Goal: Task Accomplishment & Management: Manage account settings

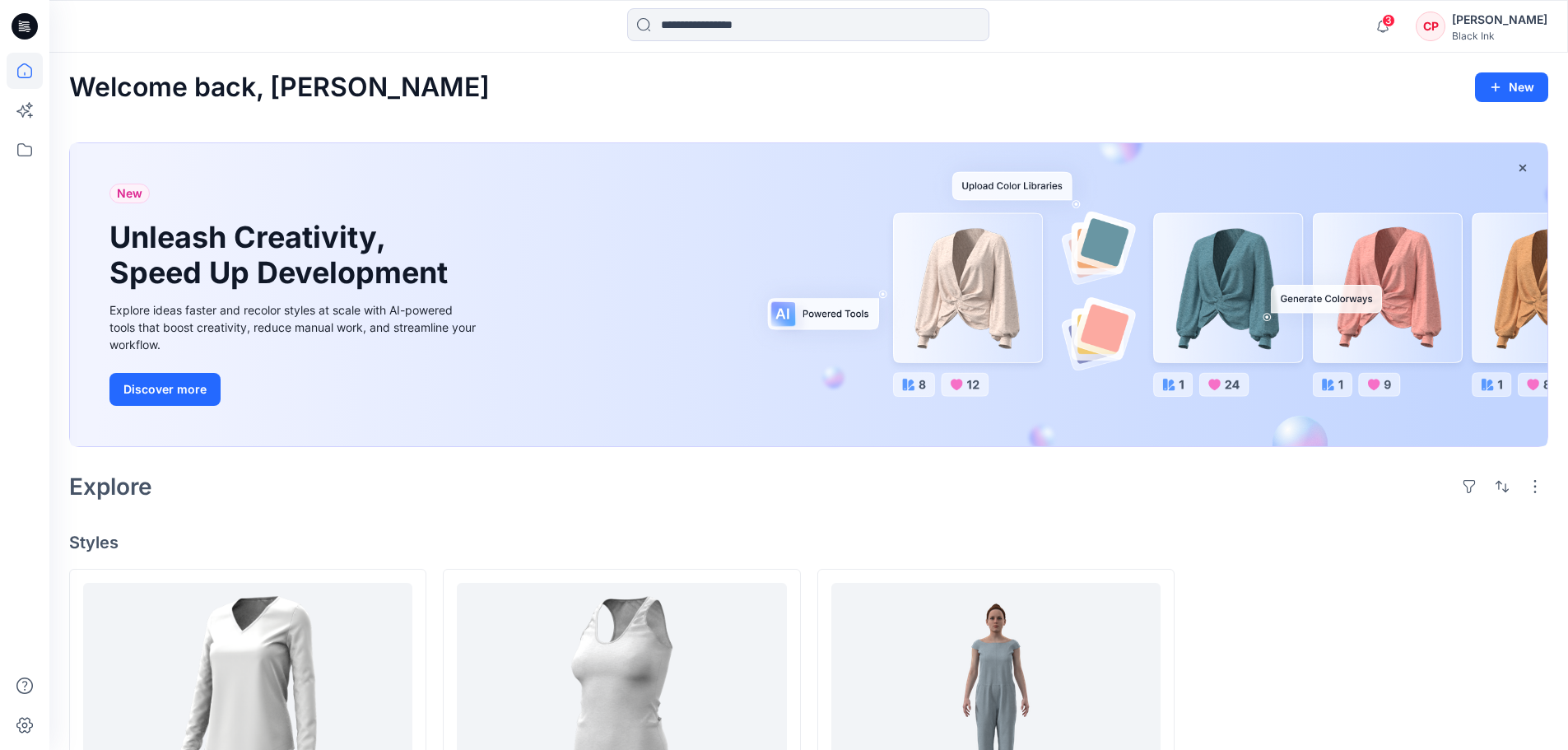
click at [1445, 21] on div "CP" at bounding box center [1430, 26] width 29 height 29
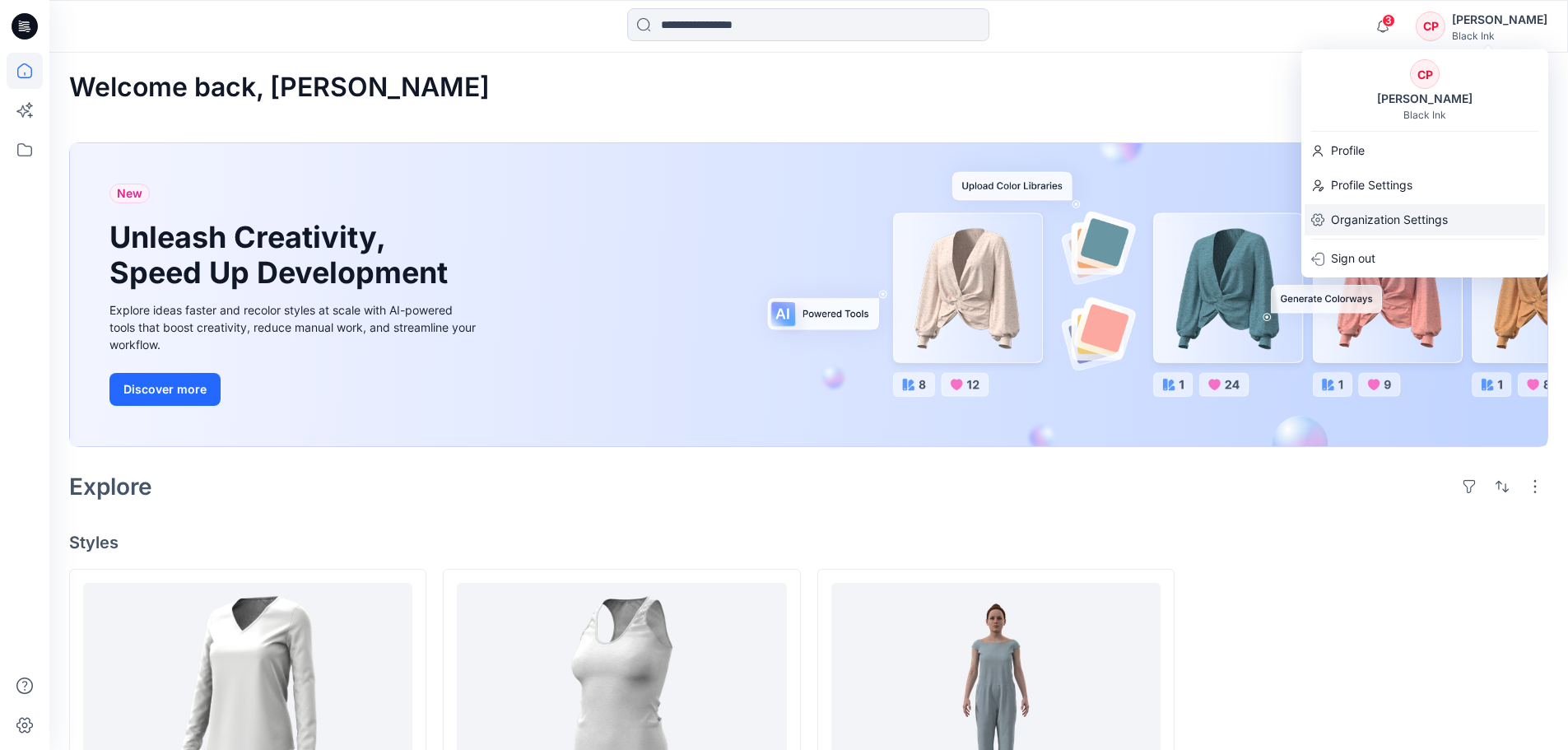
click at [1381, 229] on p "Organization Settings" at bounding box center [1389, 219] width 116 height 31
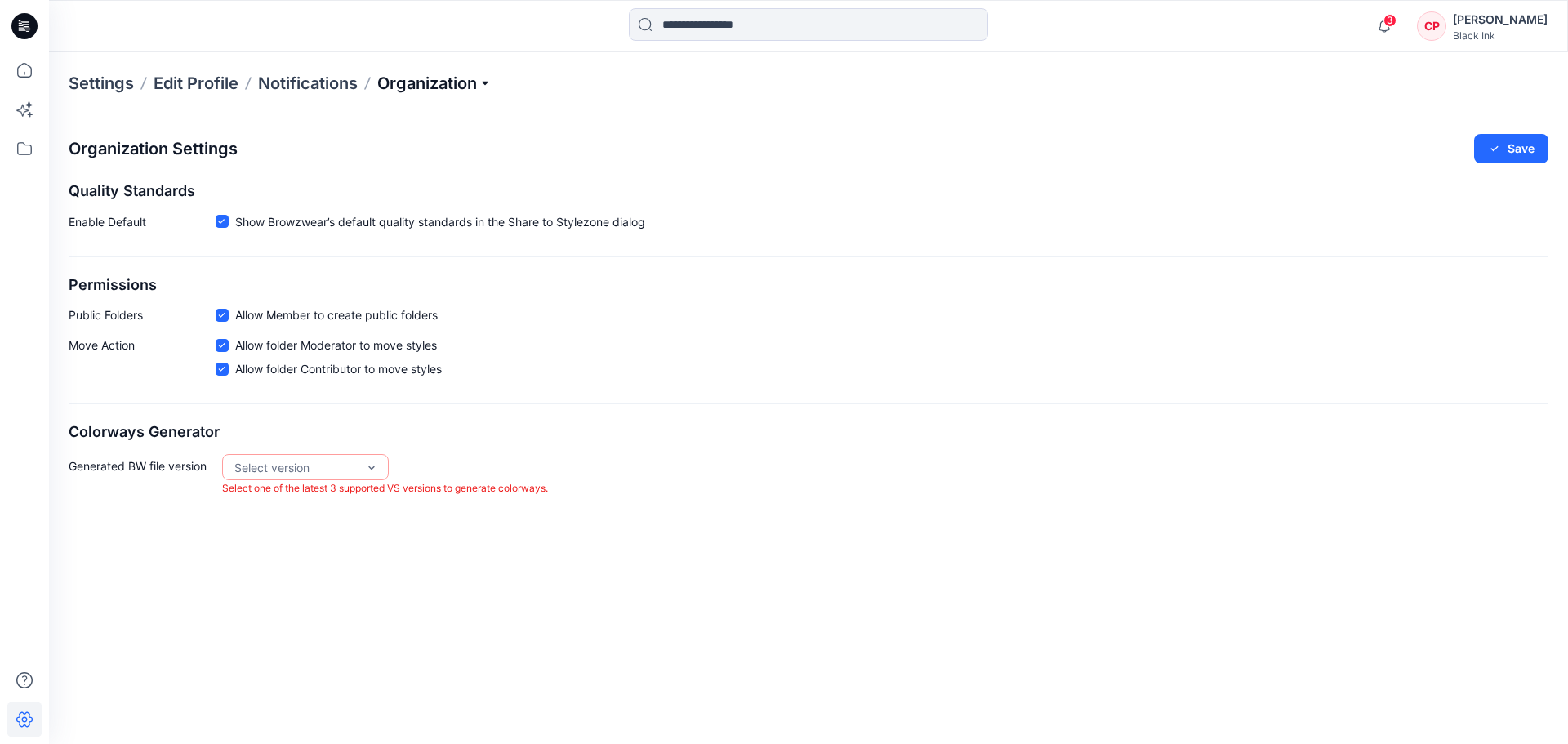
click at [407, 93] on p "Organization" at bounding box center [435, 83] width 115 height 23
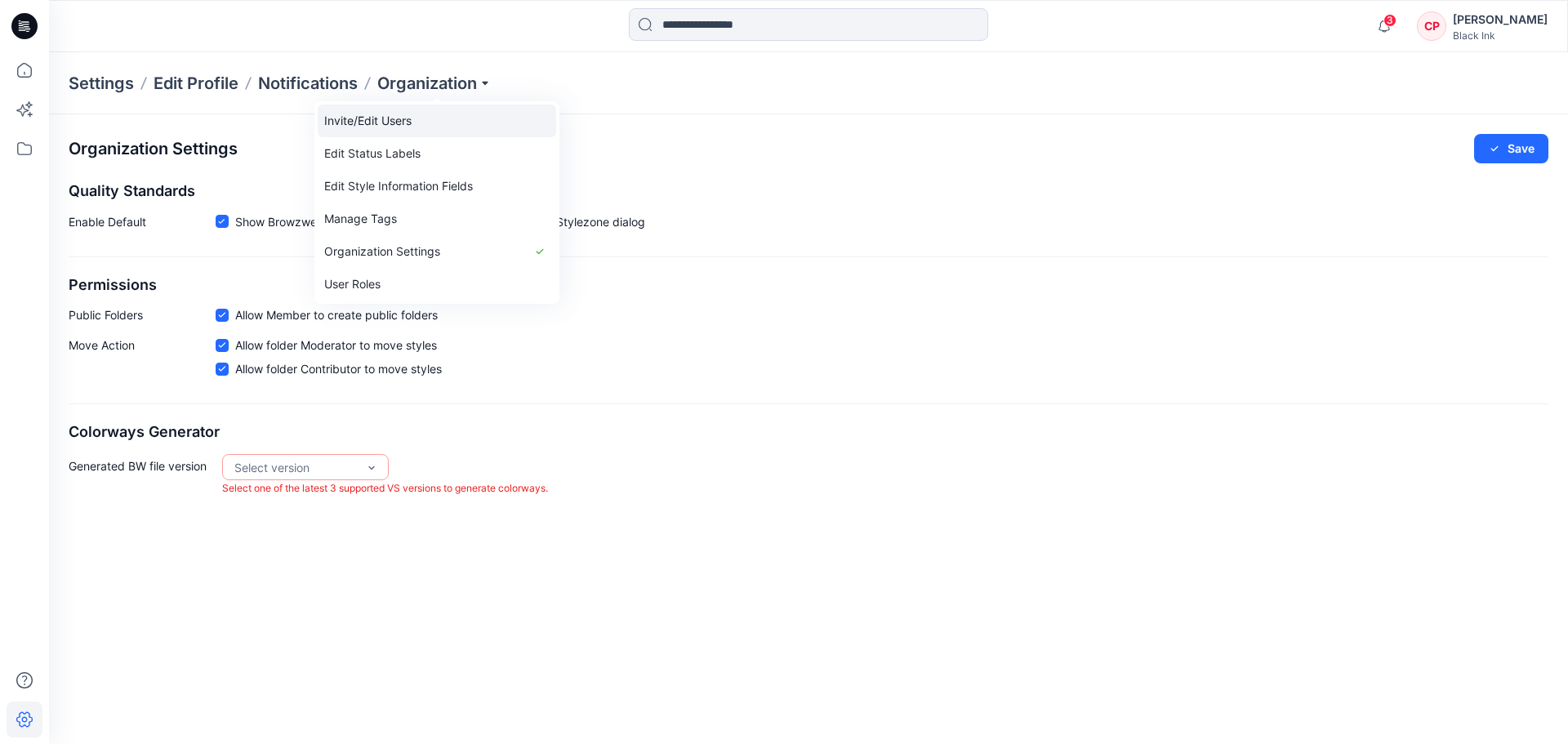
click at [396, 119] on link "Invite/Edit Users" at bounding box center [437, 121] width 238 height 33
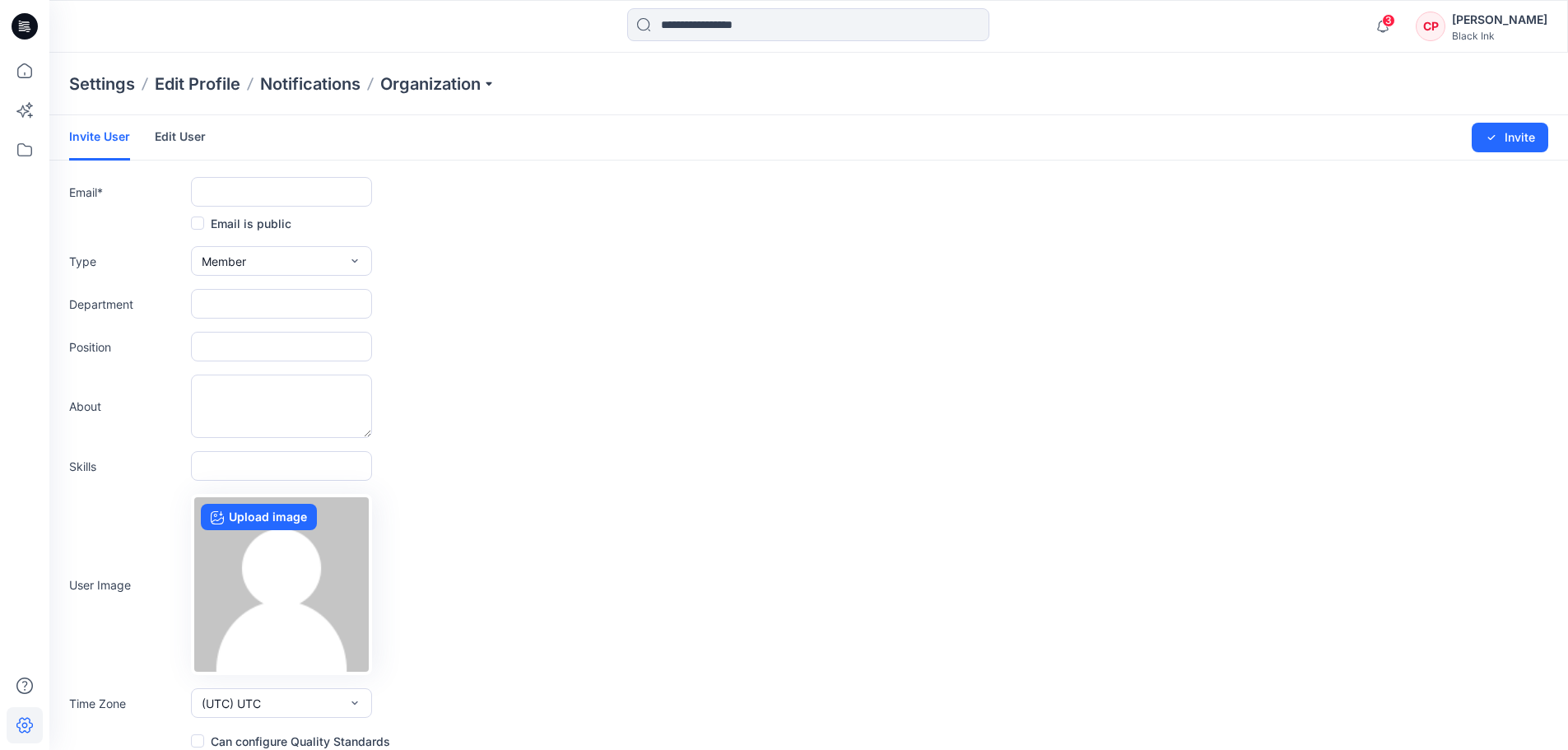
click at [179, 137] on link "Edit User" at bounding box center [179, 137] width 51 height 43
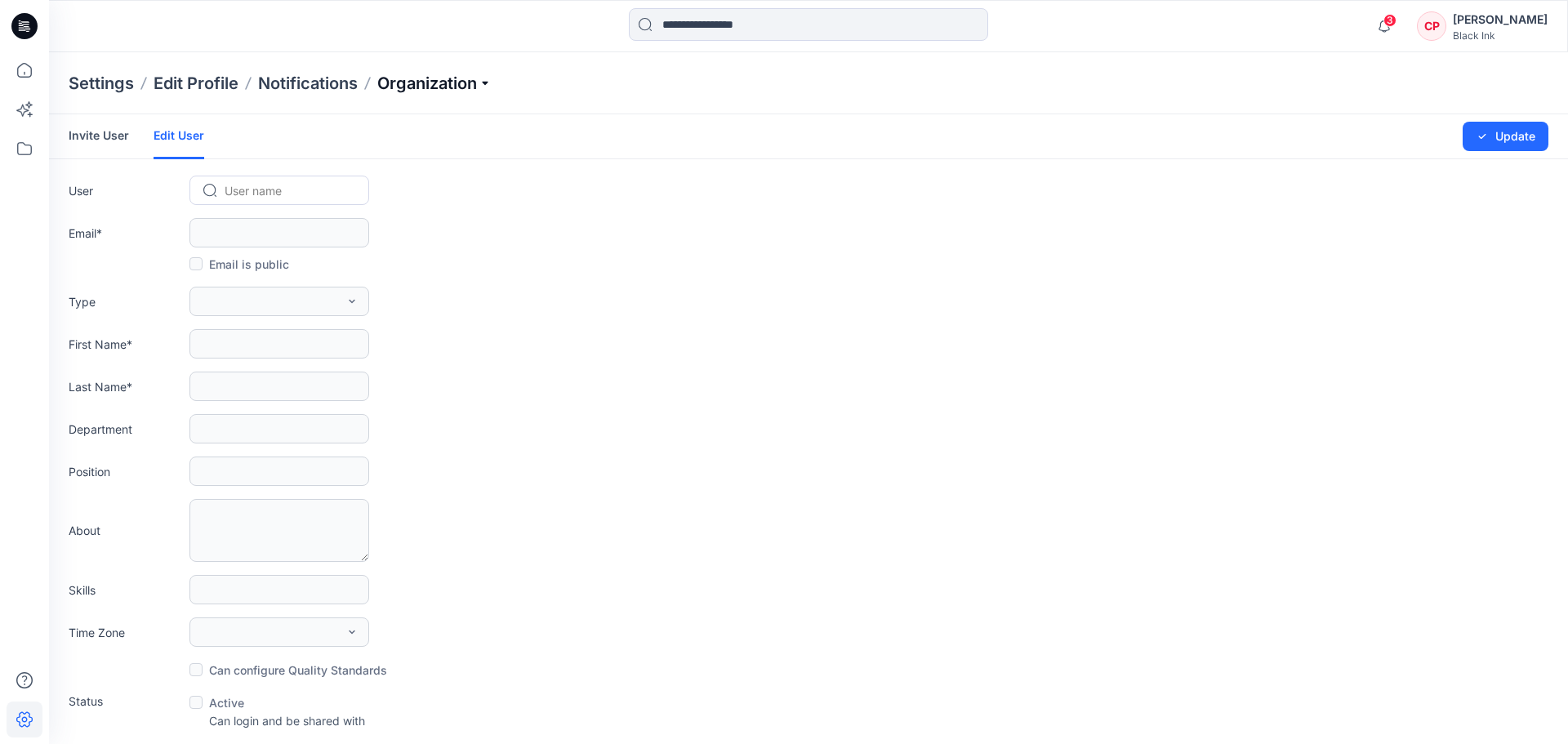
click at [456, 84] on p "Organization" at bounding box center [435, 83] width 115 height 23
click at [360, 242] on link "Organization Settings" at bounding box center [437, 252] width 238 height 33
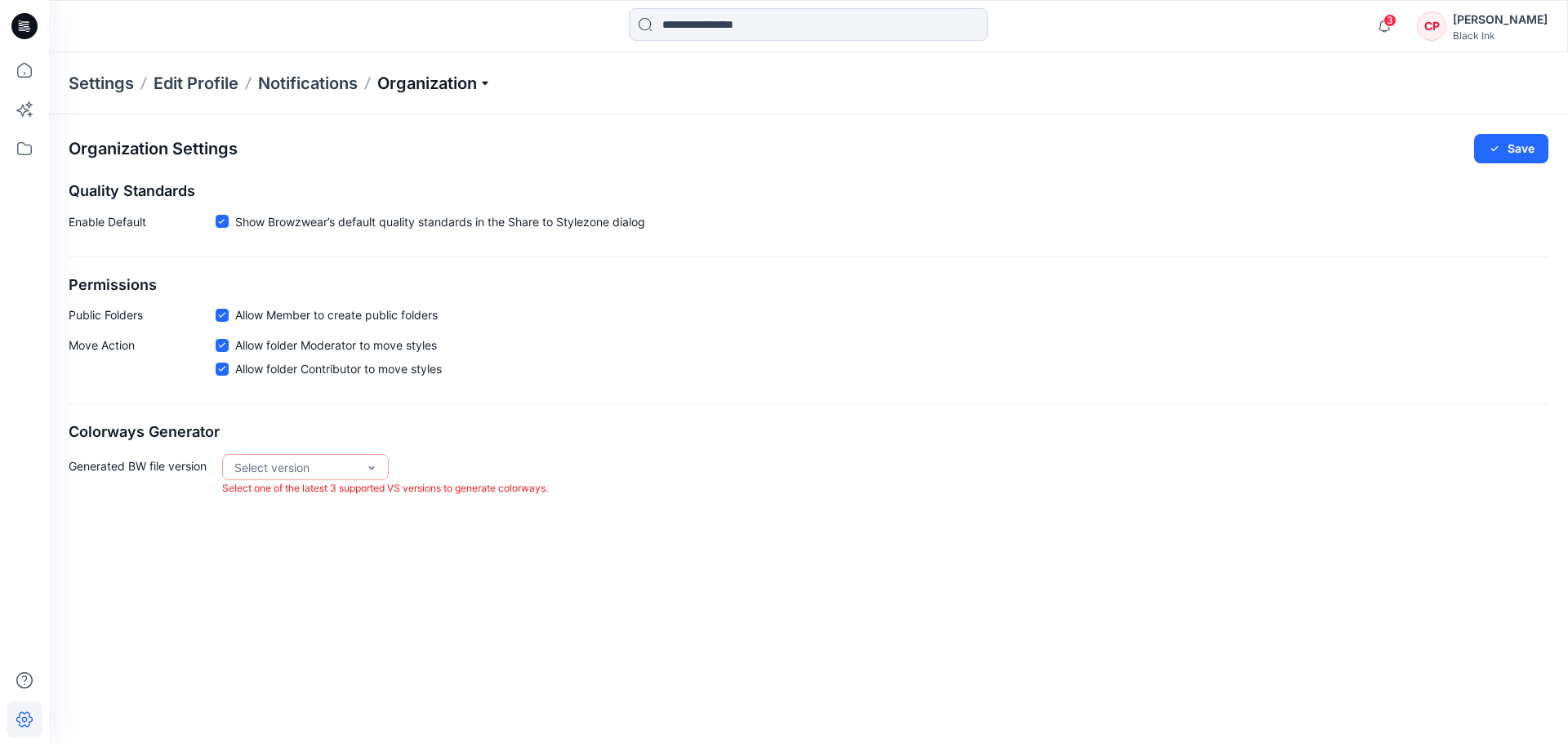
click at [408, 87] on p "Organization" at bounding box center [435, 83] width 115 height 23
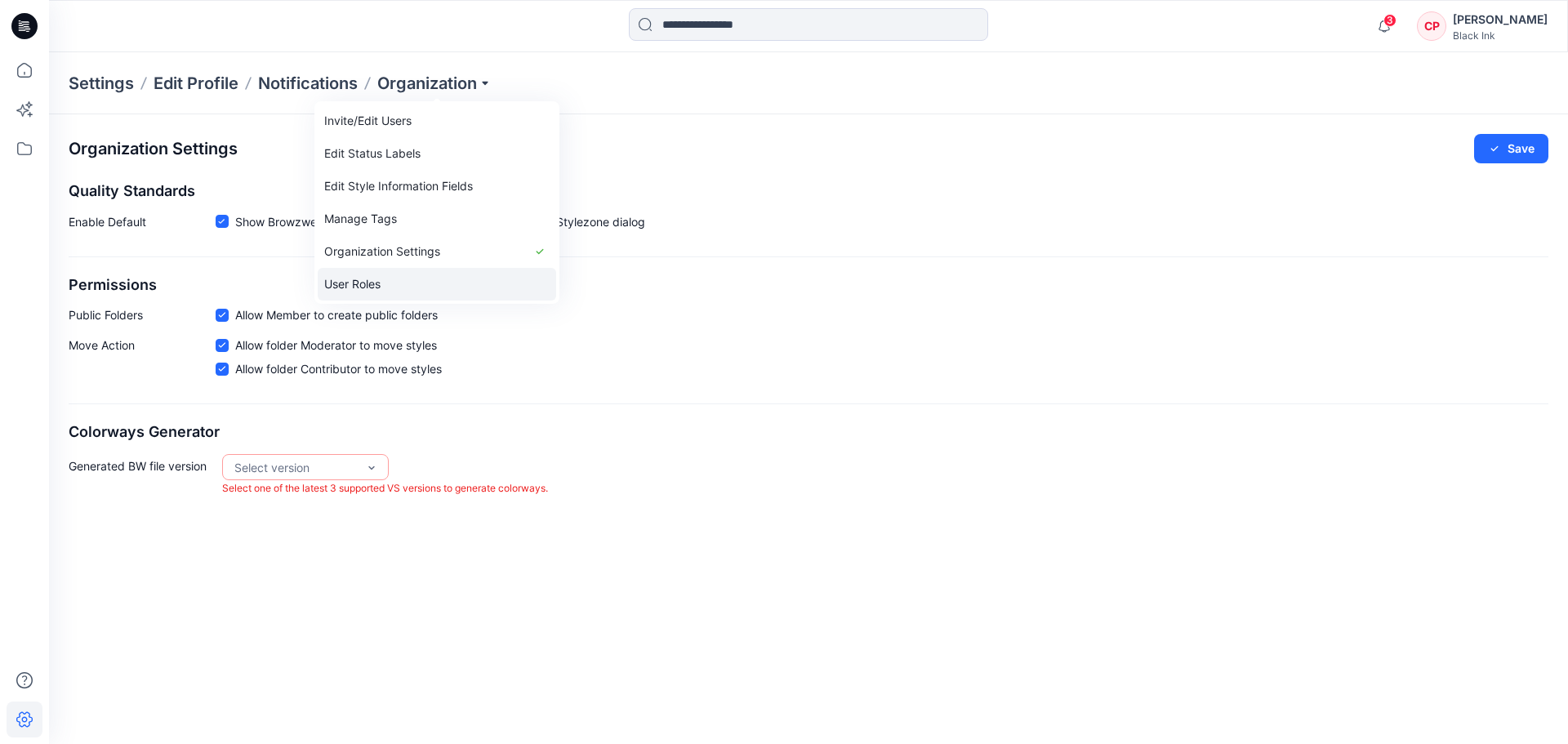
click at [366, 284] on link "User Roles" at bounding box center [437, 284] width 238 height 33
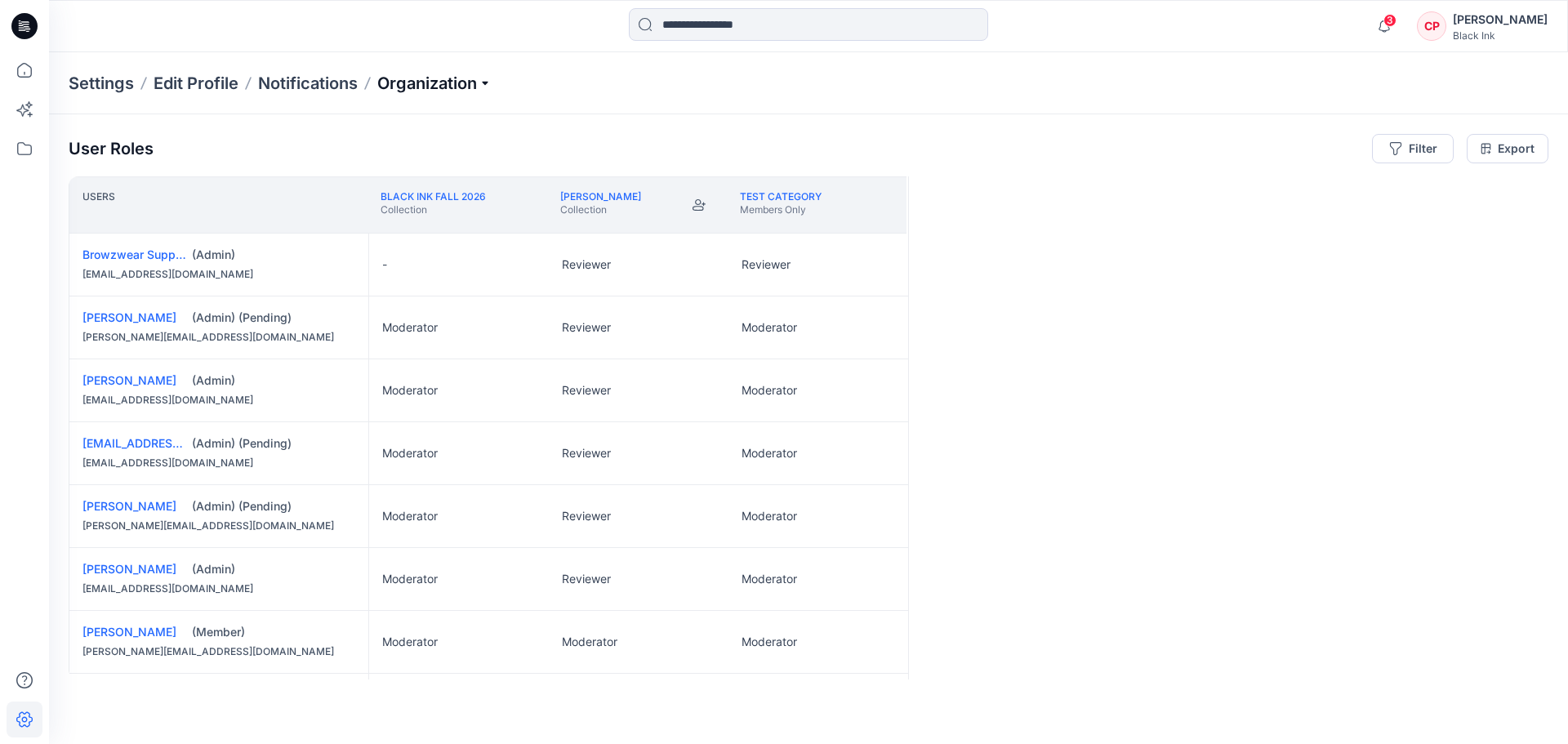
click at [454, 80] on p "Organization" at bounding box center [435, 83] width 115 height 23
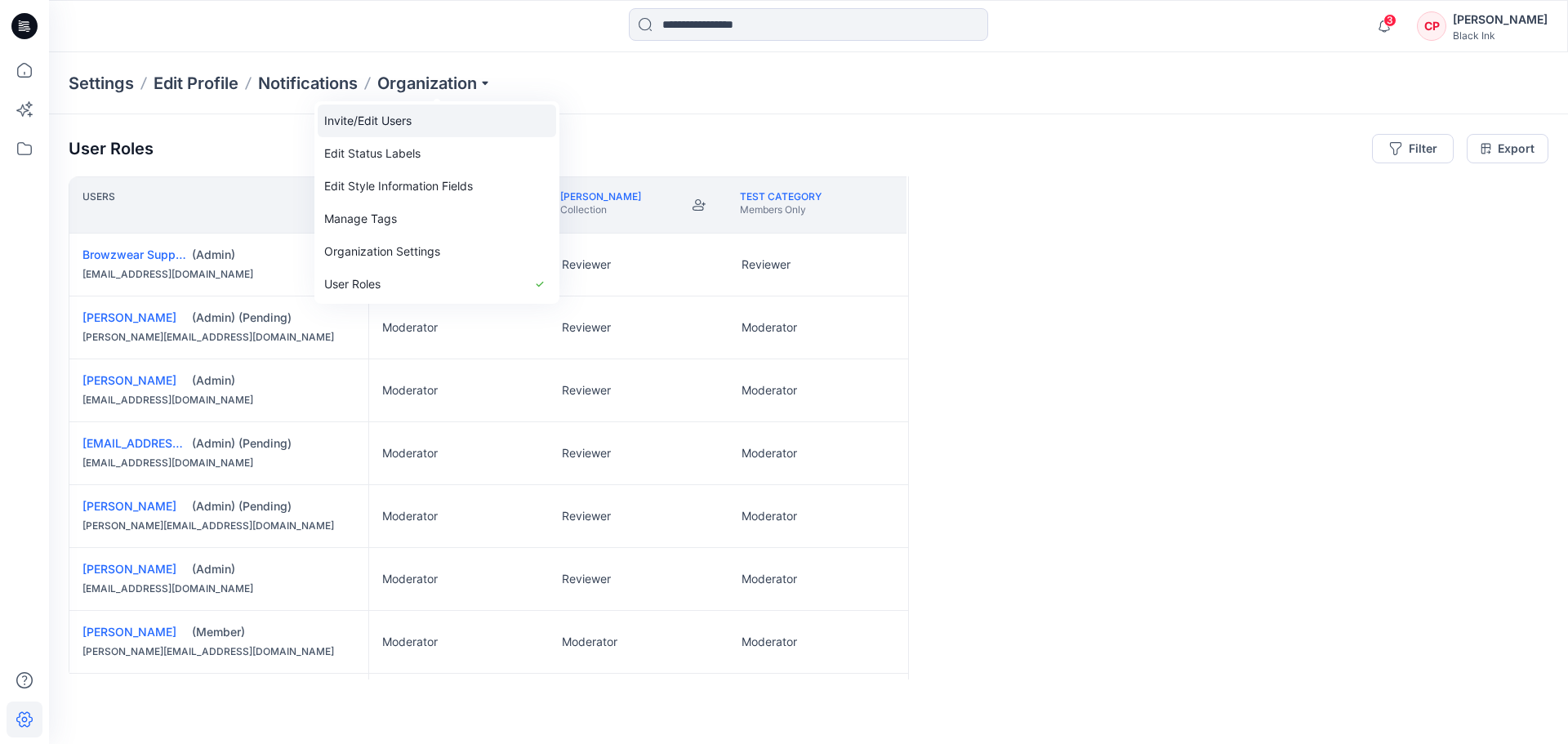
click at [402, 119] on link "Invite/Edit Users" at bounding box center [437, 121] width 238 height 33
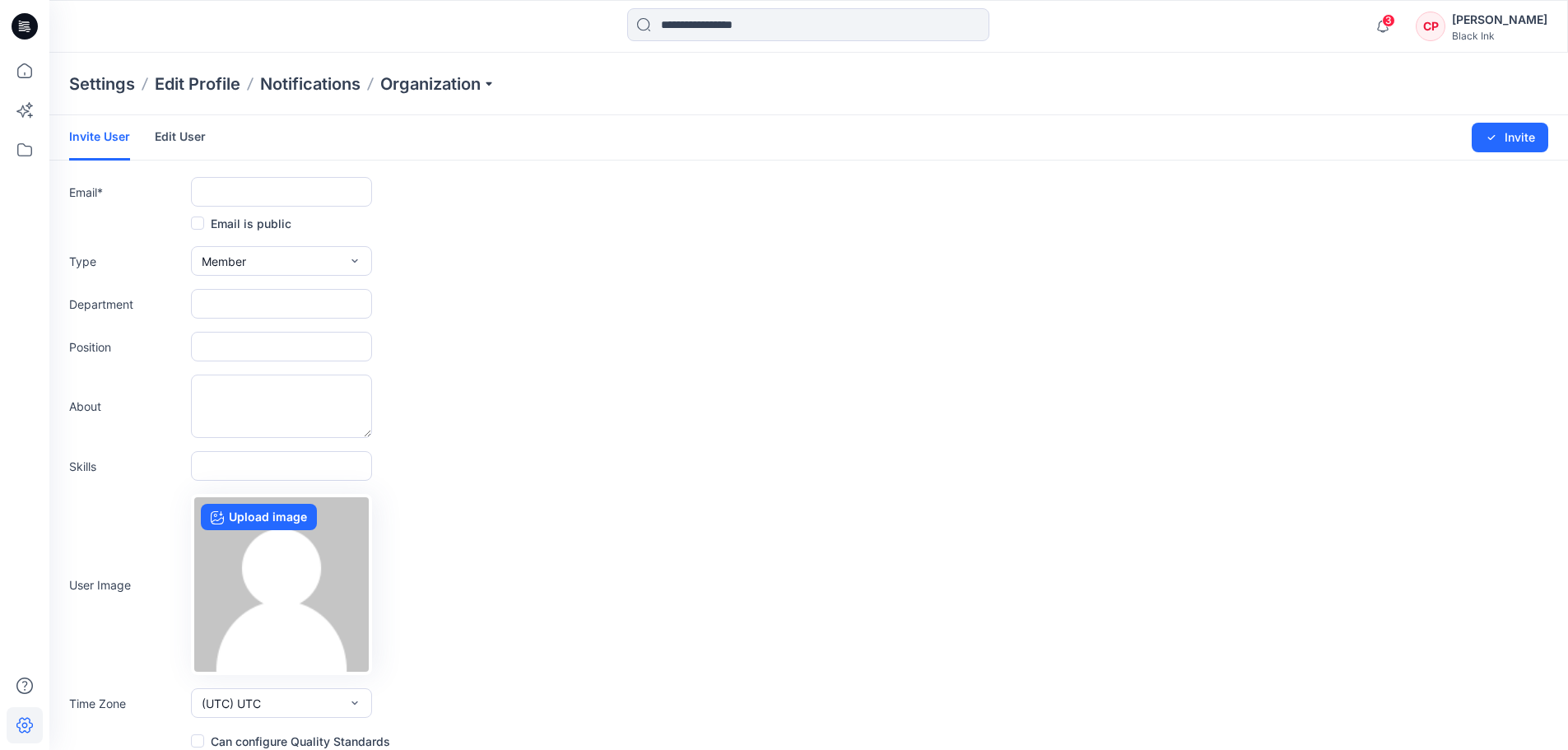
click at [168, 138] on link "Edit User" at bounding box center [179, 137] width 51 height 43
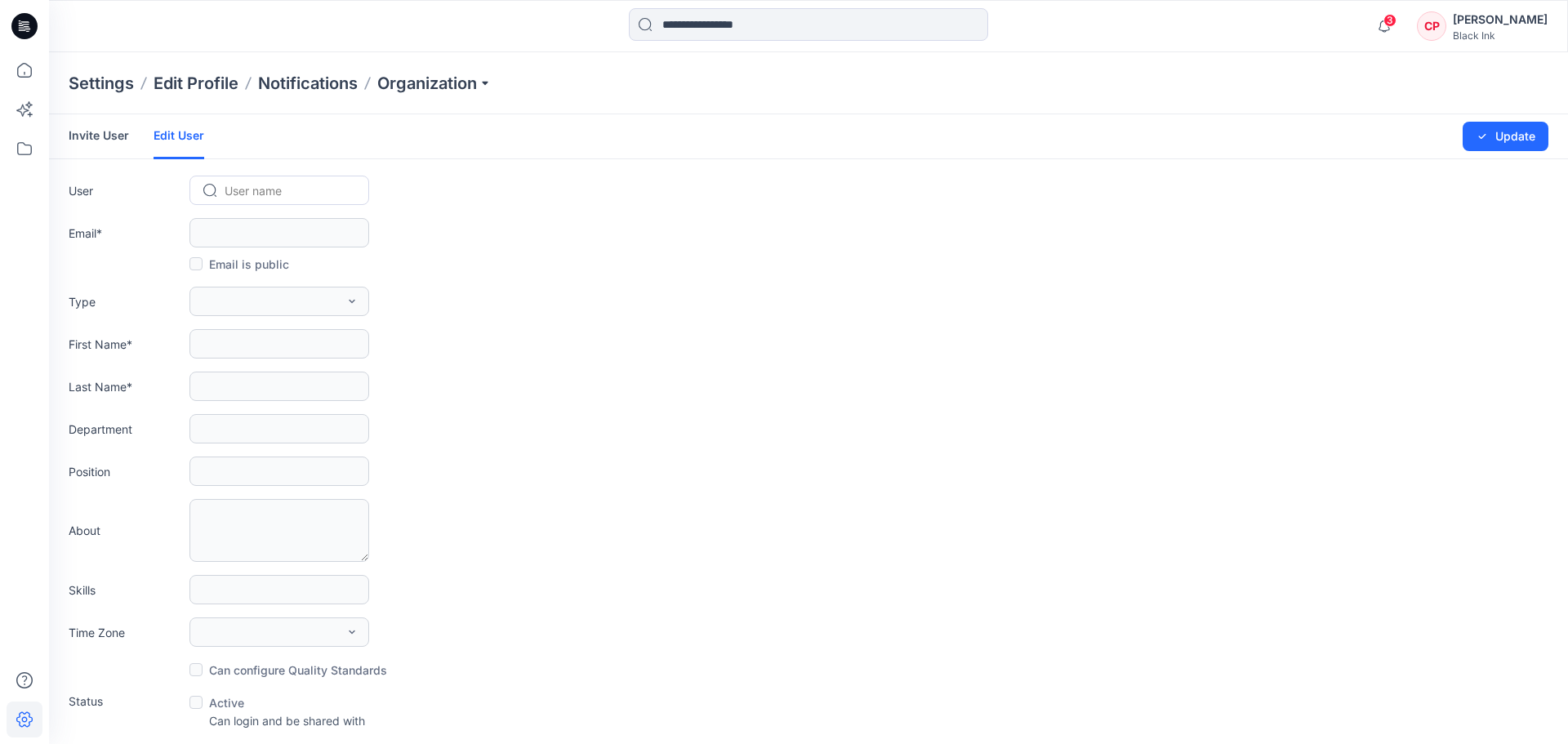
click at [115, 132] on link "Invite User" at bounding box center [98, 136] width 61 height 43
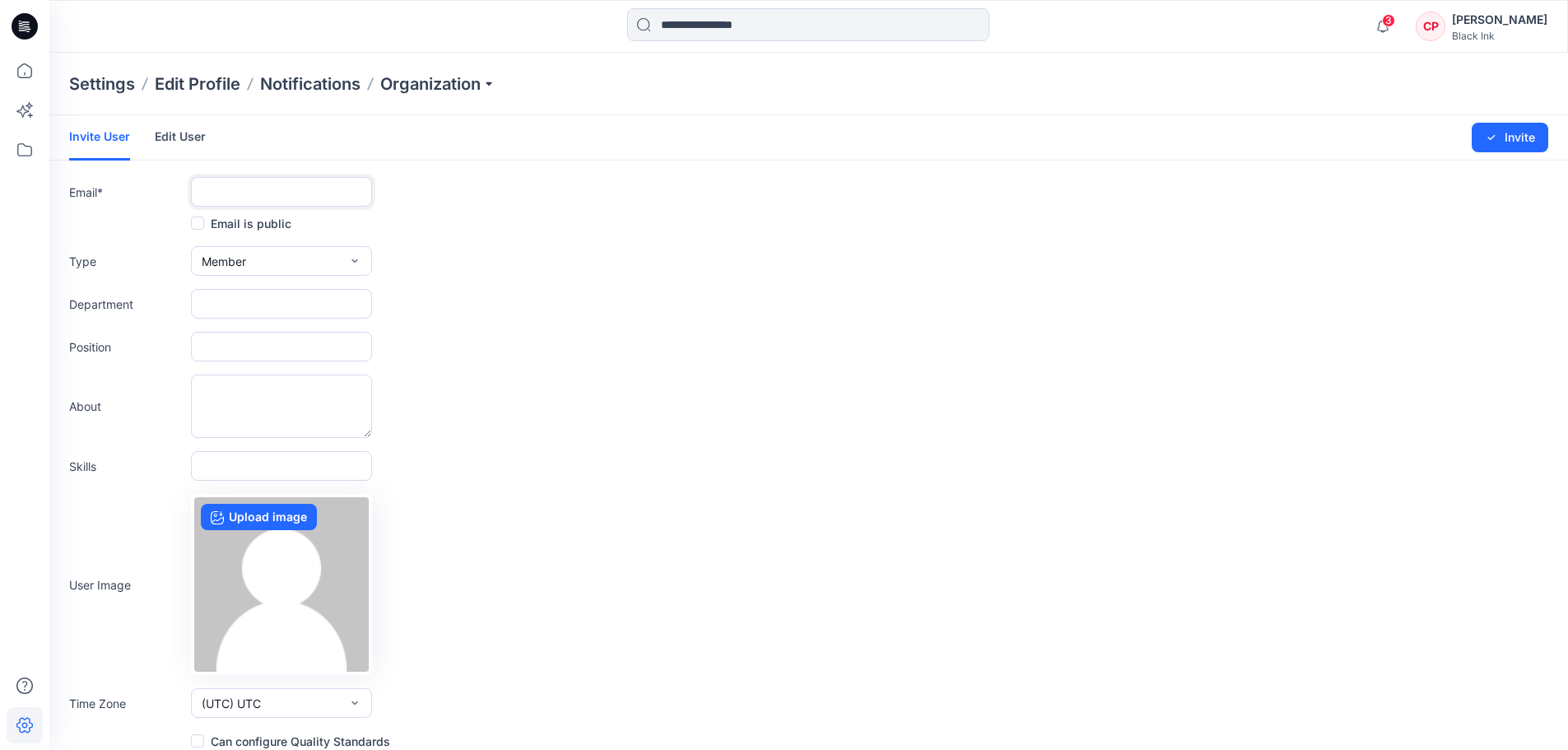
click at [234, 196] on input "text" at bounding box center [281, 192] width 181 height 29
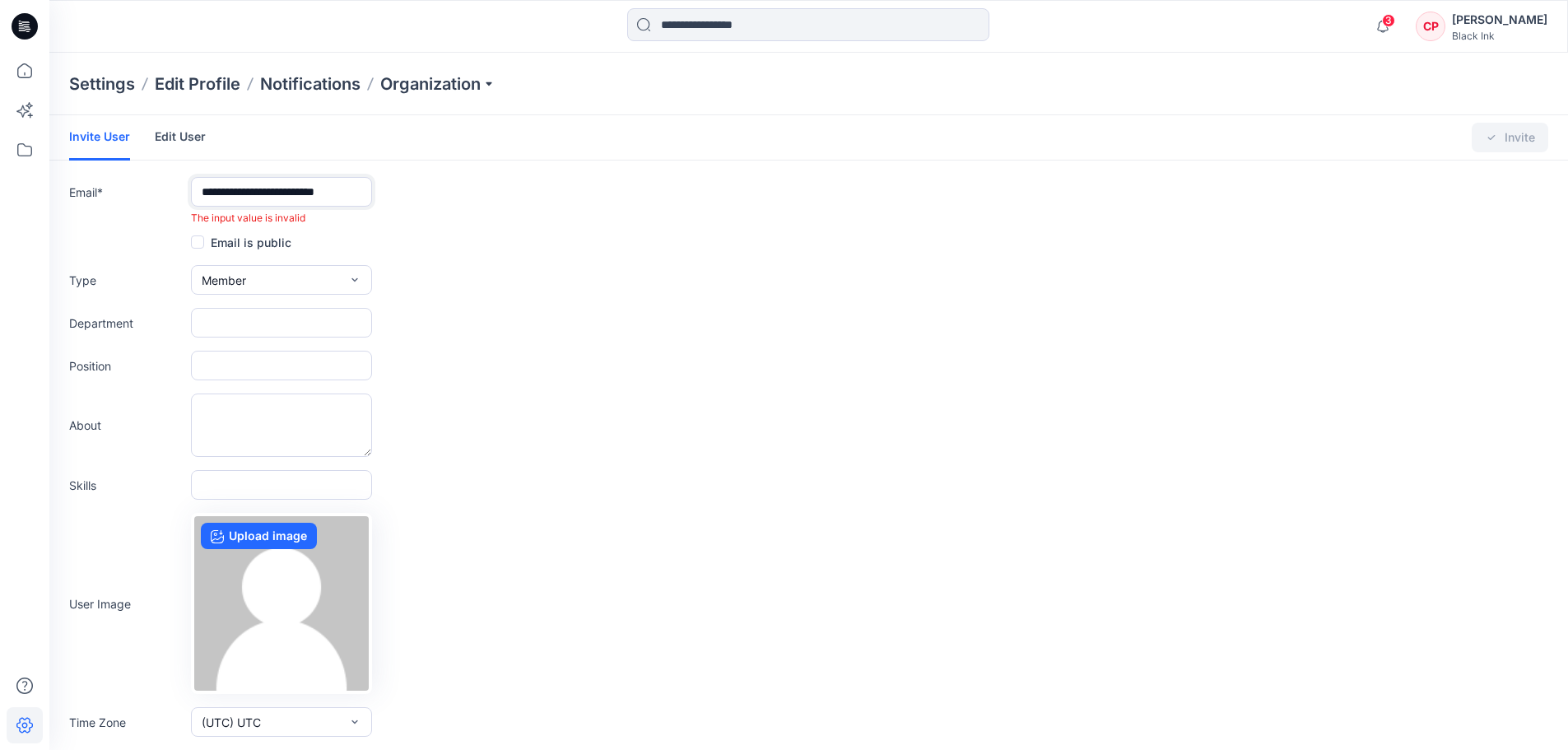
scroll to position [0, 5]
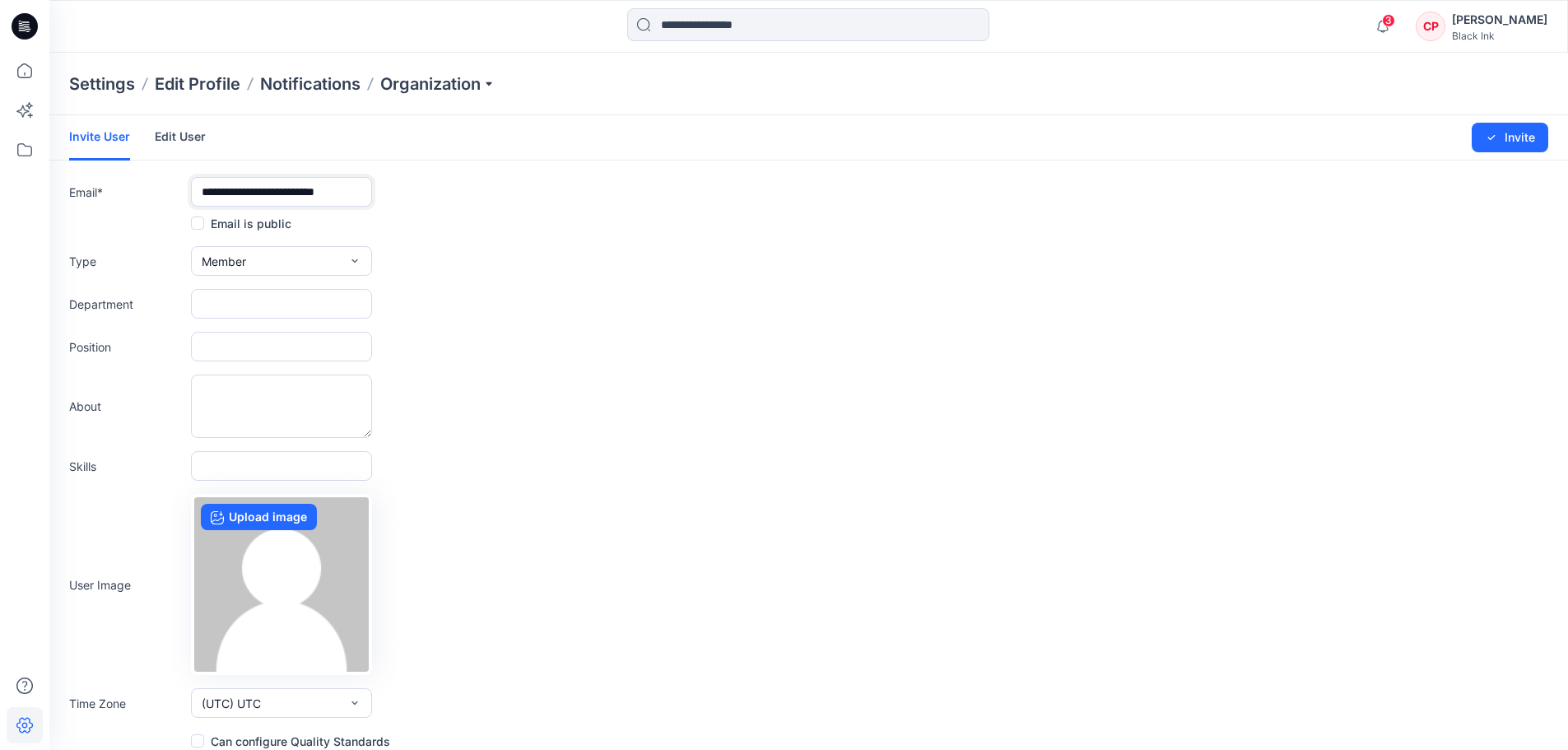
type input "**********"
click at [214, 257] on span "Member" at bounding box center [224, 262] width 44 height 17
click at [576, 365] on form "**********" at bounding box center [808, 433] width 1518 height 635
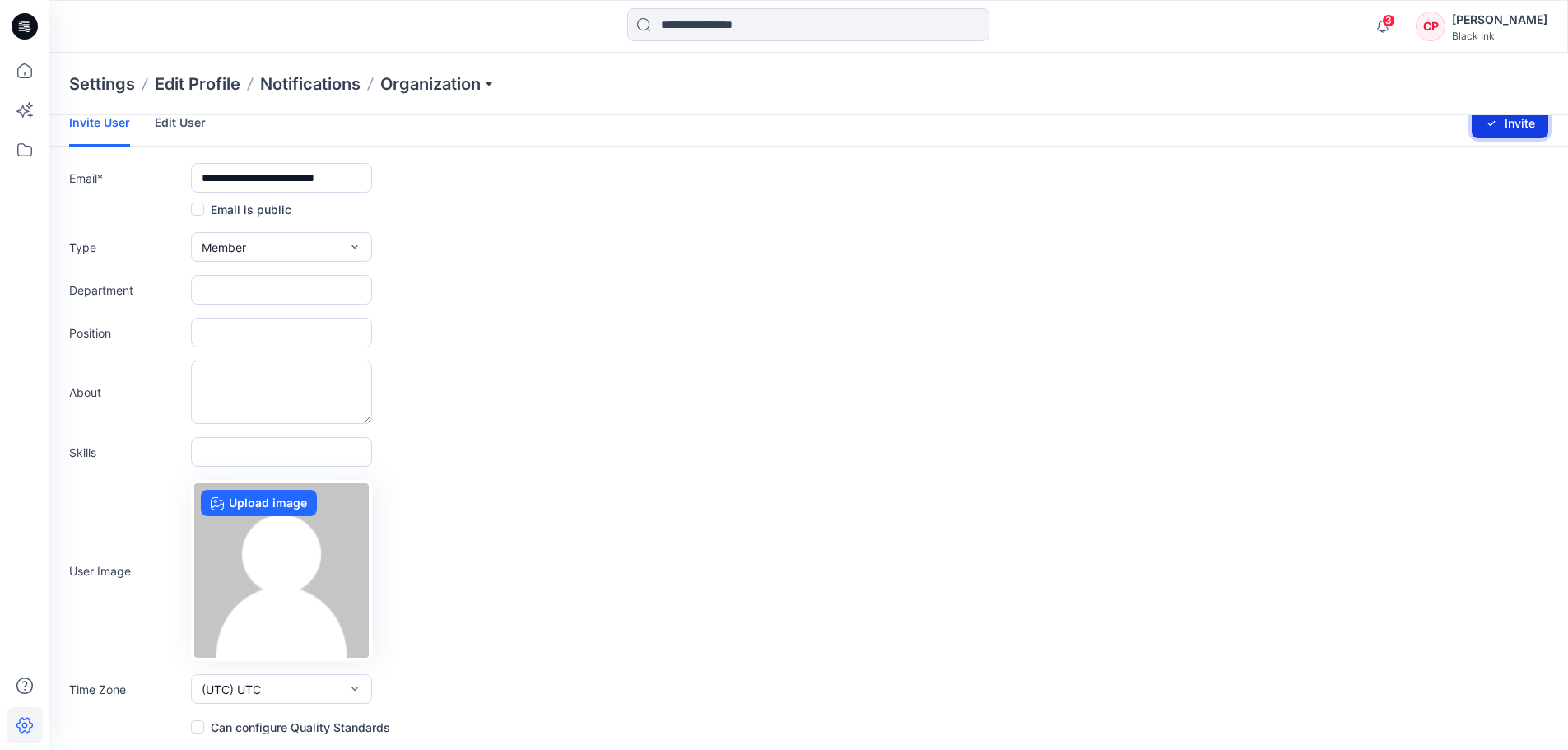
click at [1500, 130] on button "Invite" at bounding box center [1509, 123] width 77 height 29
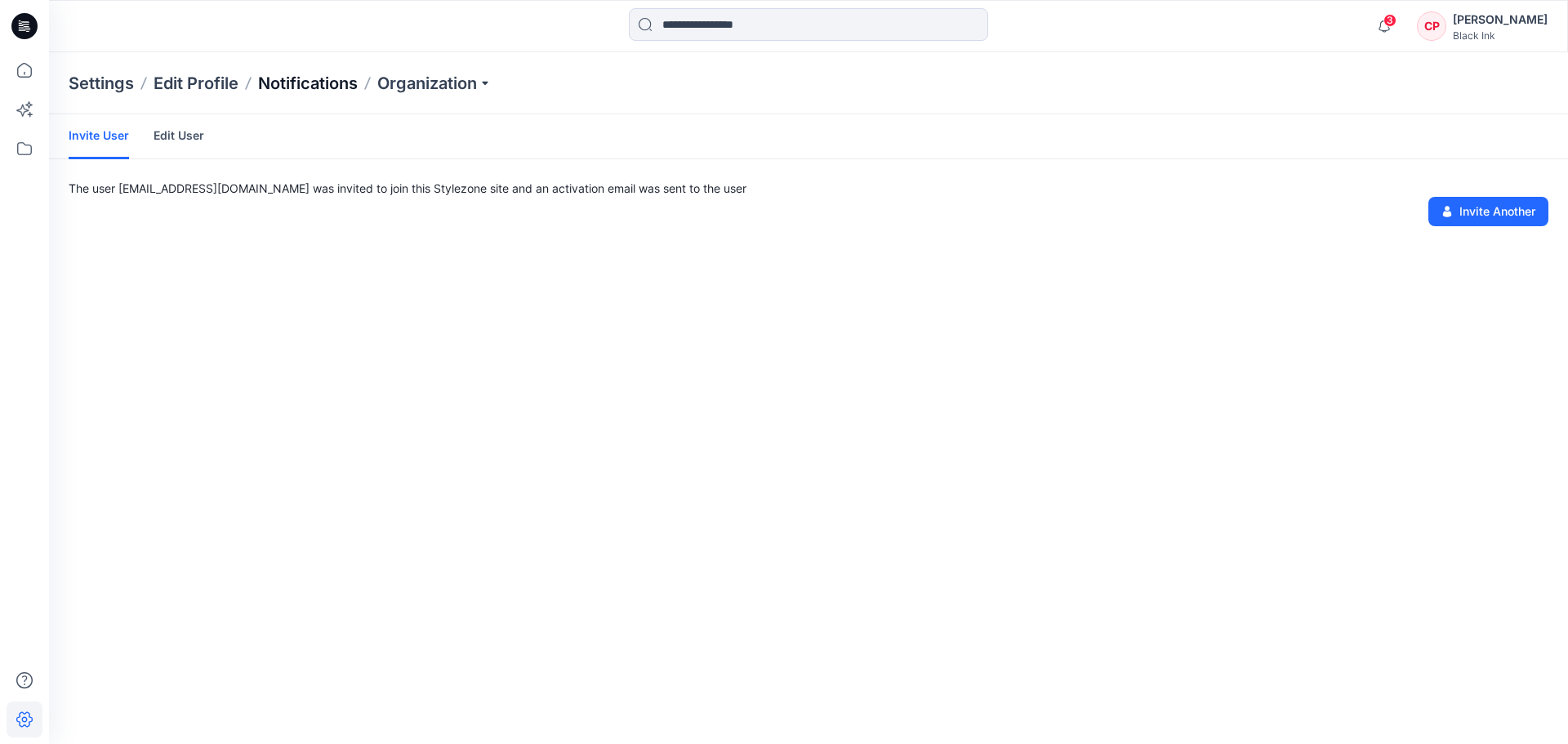
click at [325, 86] on p "Notifications" at bounding box center [307, 83] width 99 height 23
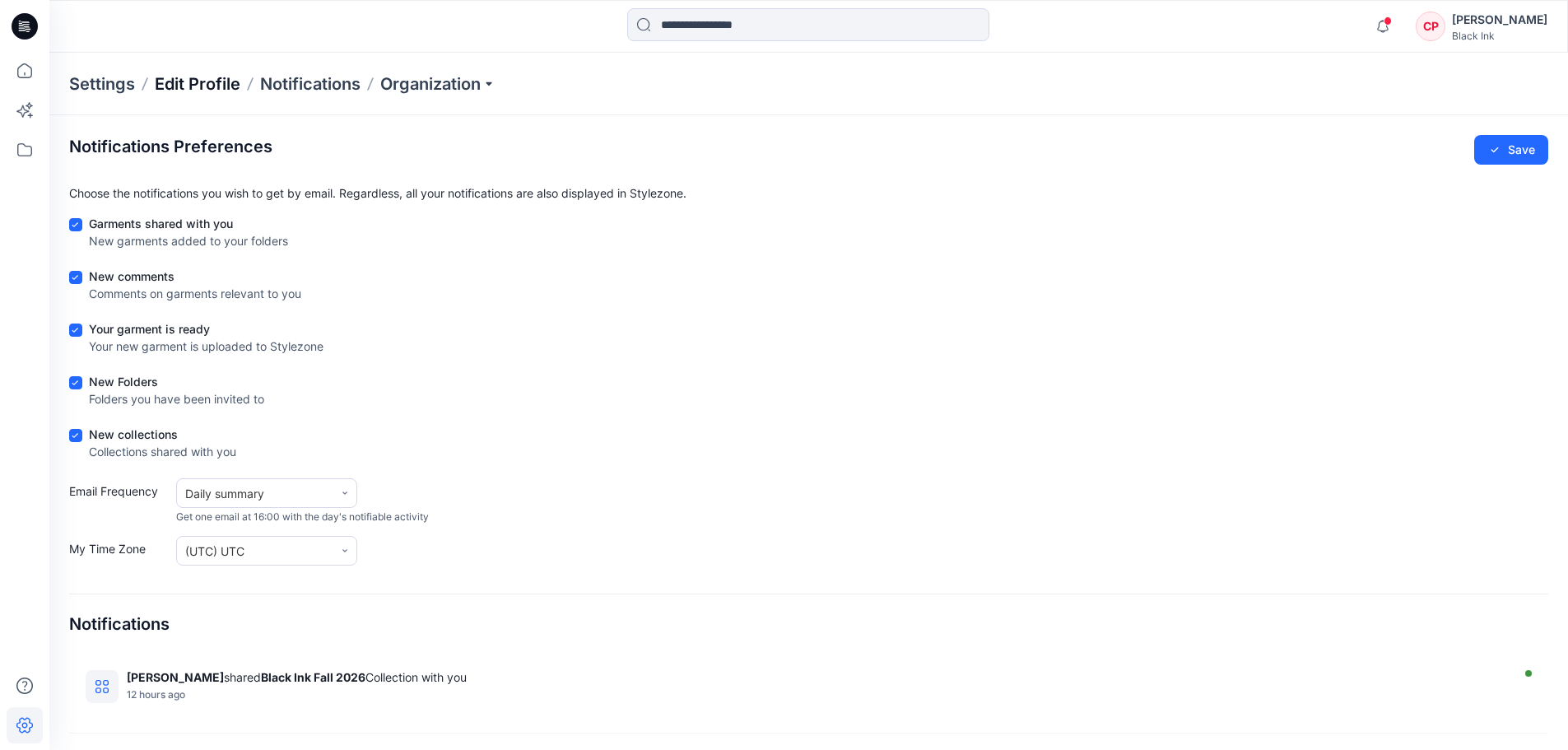
click at [195, 81] on p "Edit Profile" at bounding box center [197, 84] width 85 height 23
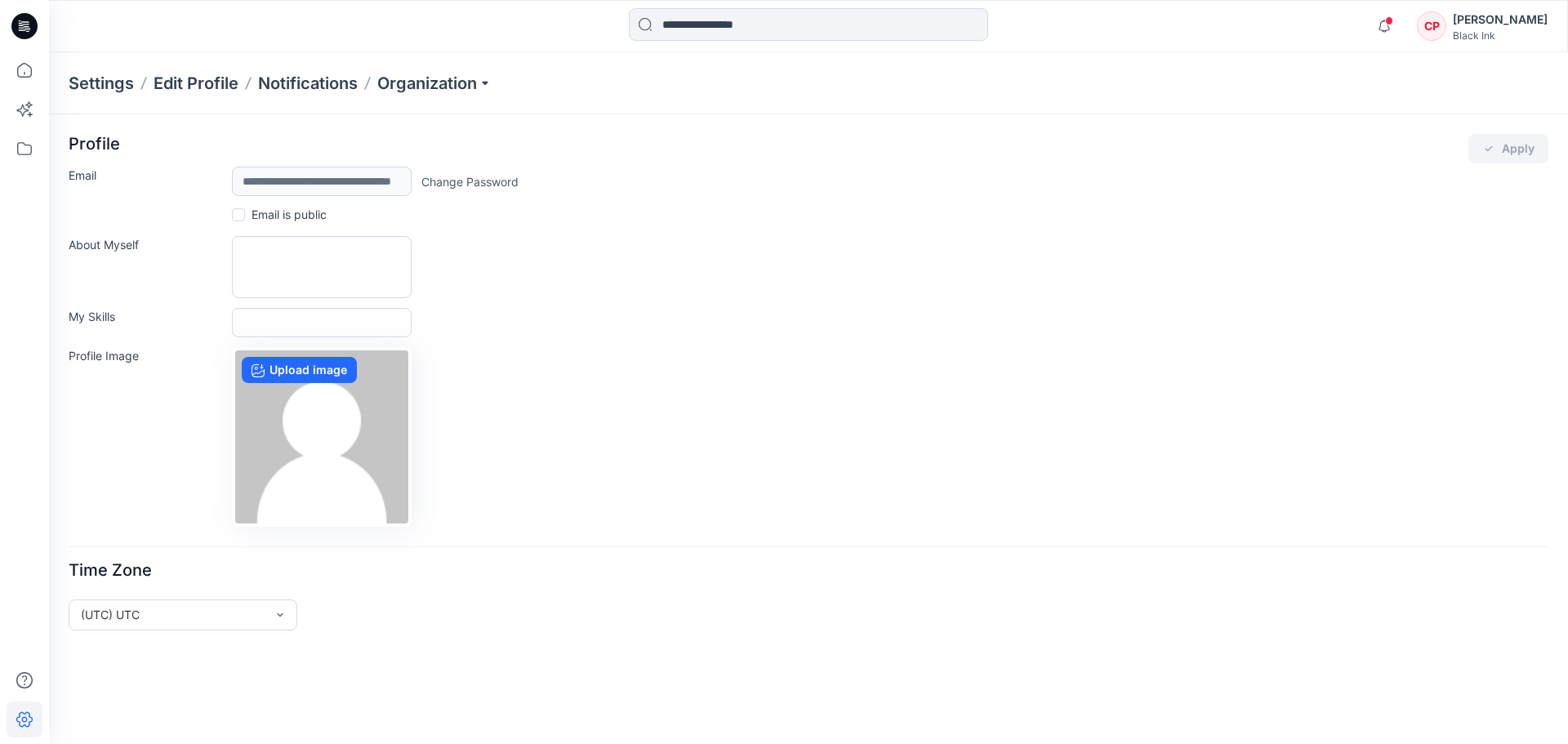
click at [124, 80] on p "Settings" at bounding box center [101, 83] width 65 height 23
click at [18, 79] on icon at bounding box center [25, 70] width 36 height 36
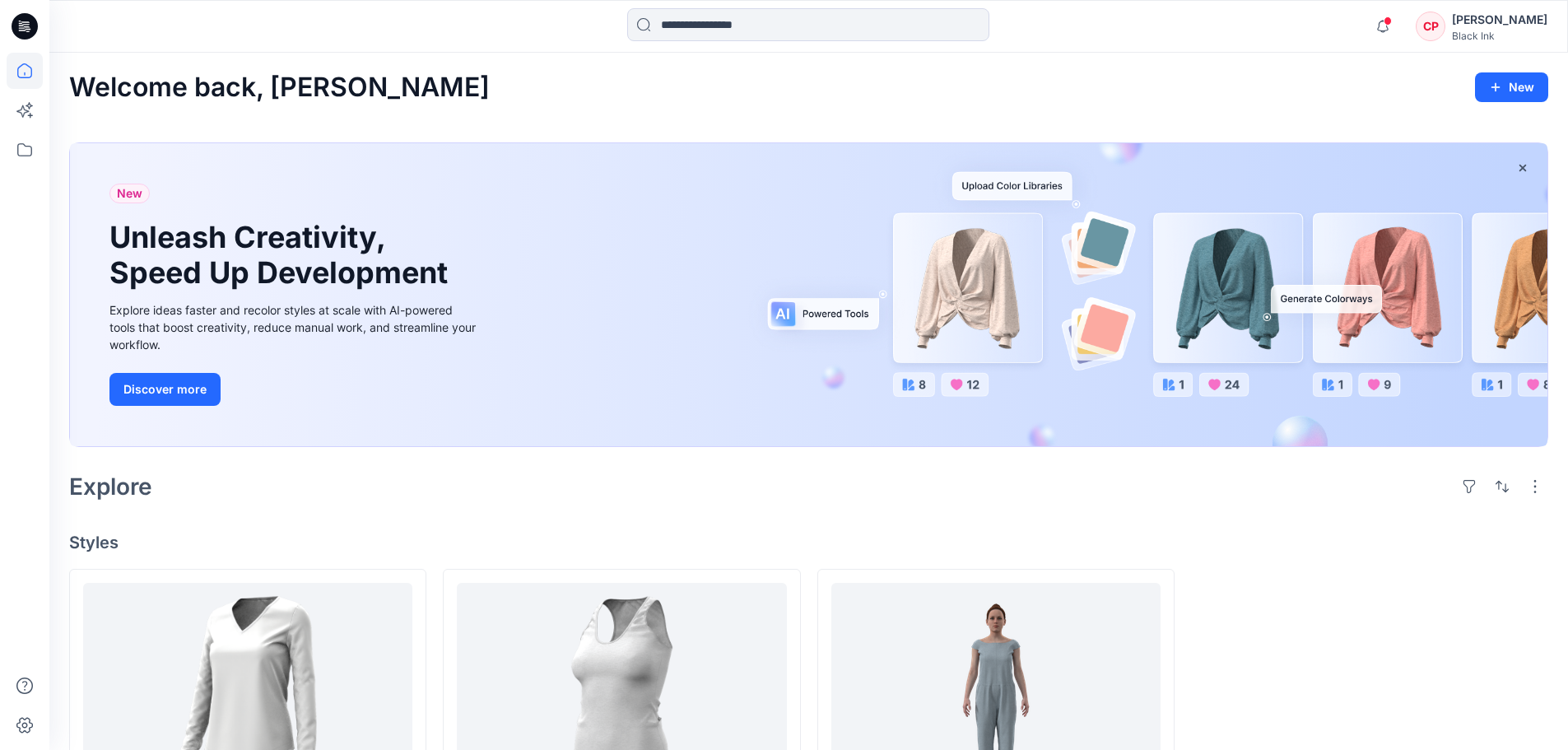
click at [23, 22] on icon at bounding box center [24, 26] width 27 height 27
click at [1498, 30] on div "Black Ink" at bounding box center [1499, 35] width 96 height 12
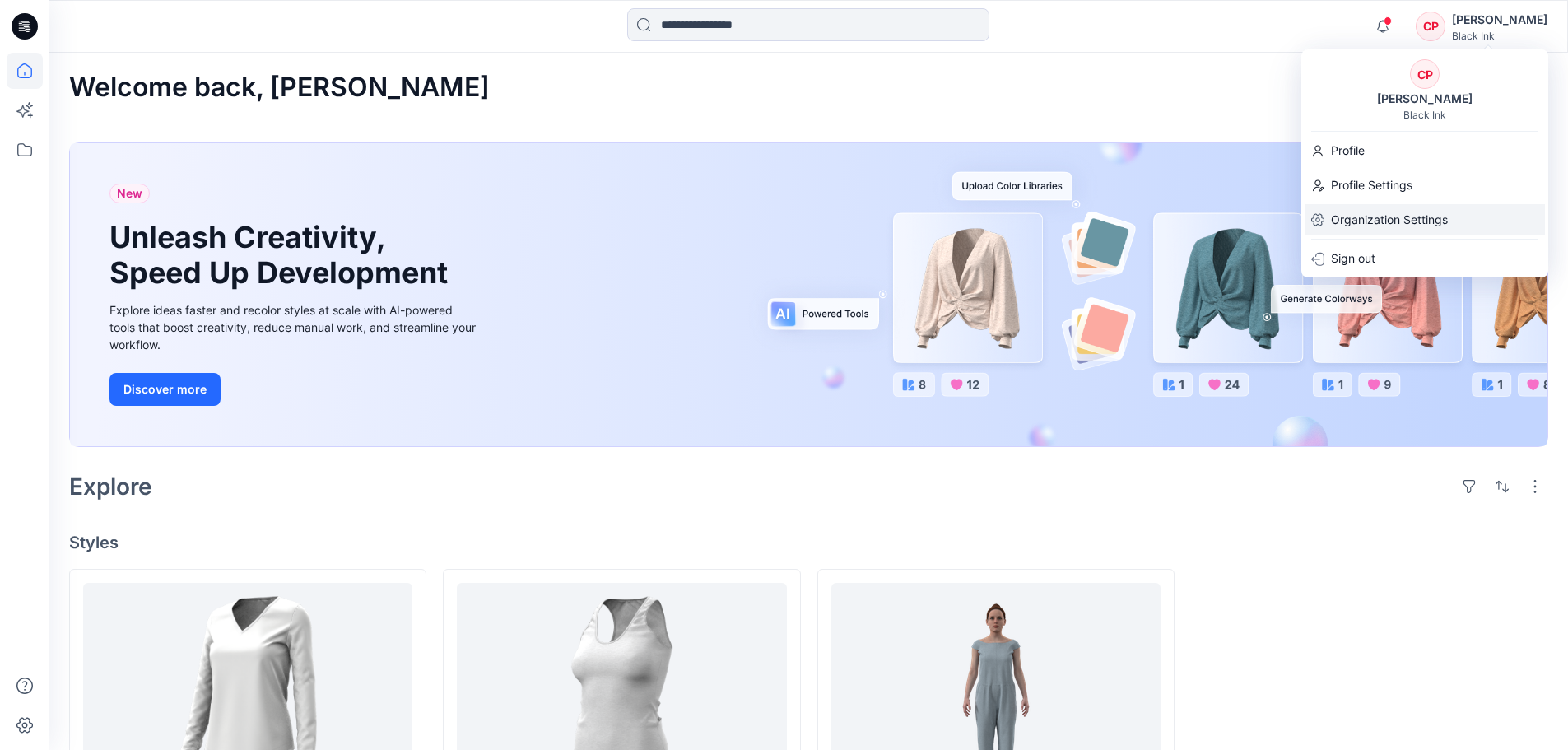
click at [1393, 219] on p "Organization Settings" at bounding box center [1389, 219] width 116 height 31
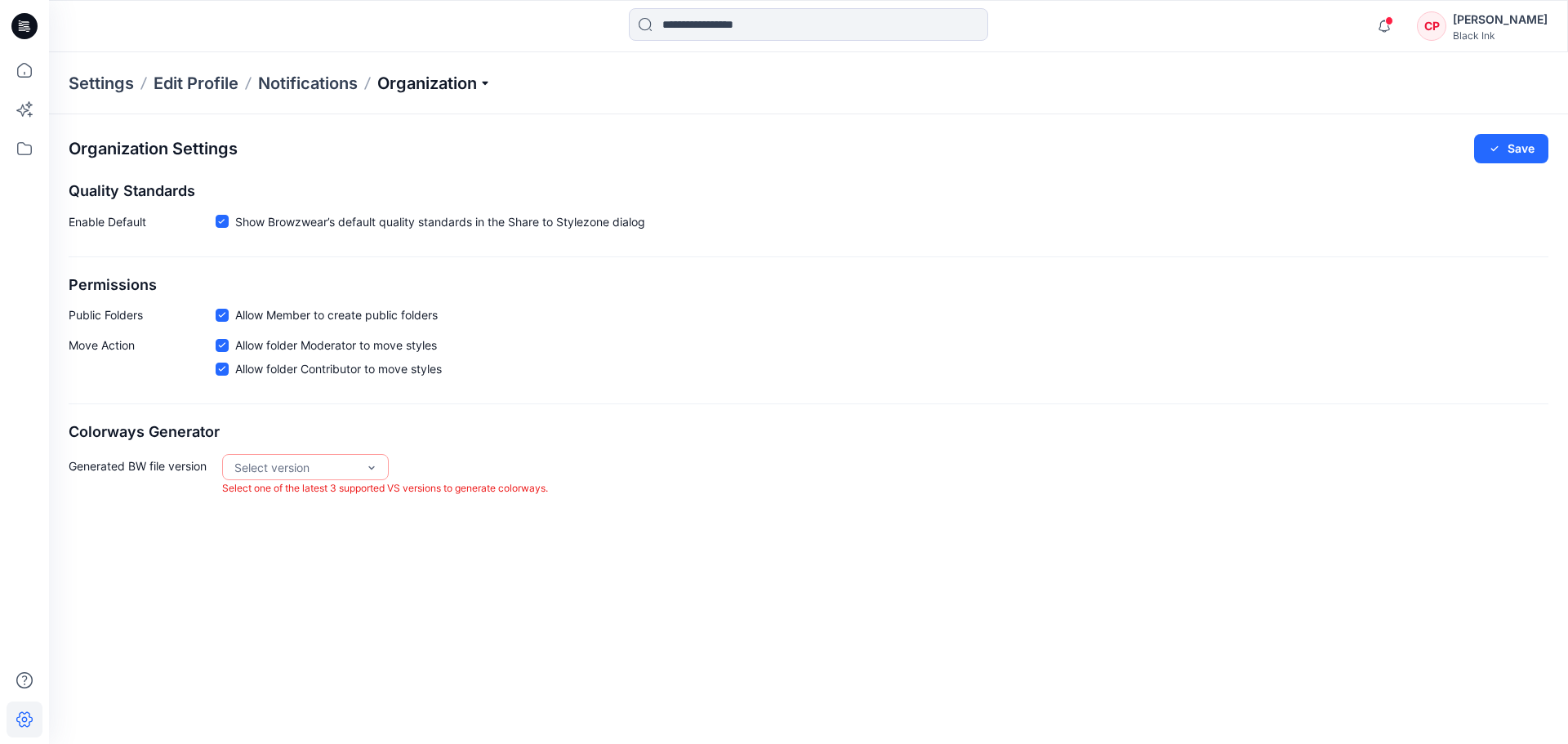
click at [396, 86] on p "Organization" at bounding box center [435, 83] width 115 height 23
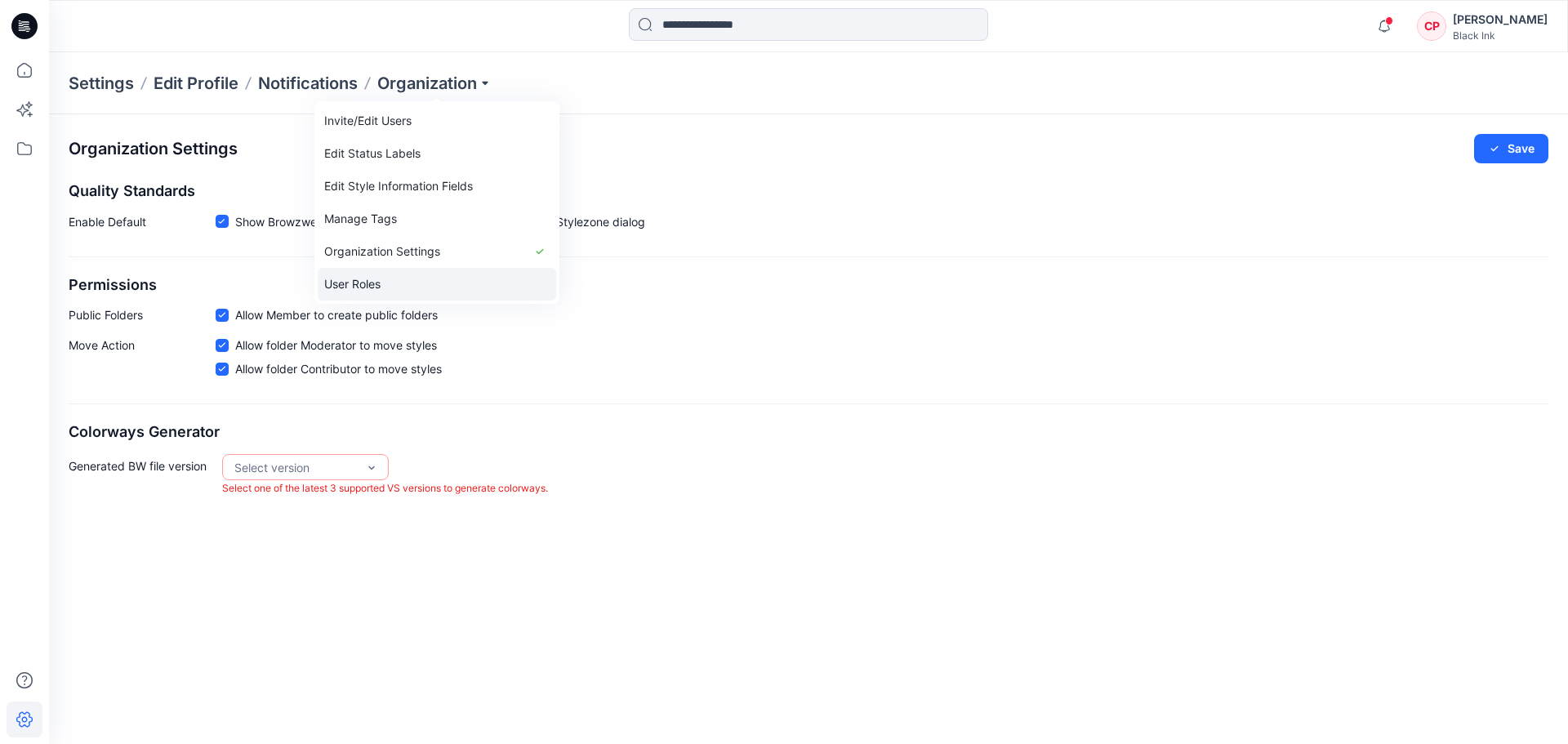
click at [349, 277] on link "User Roles" at bounding box center [437, 284] width 238 height 33
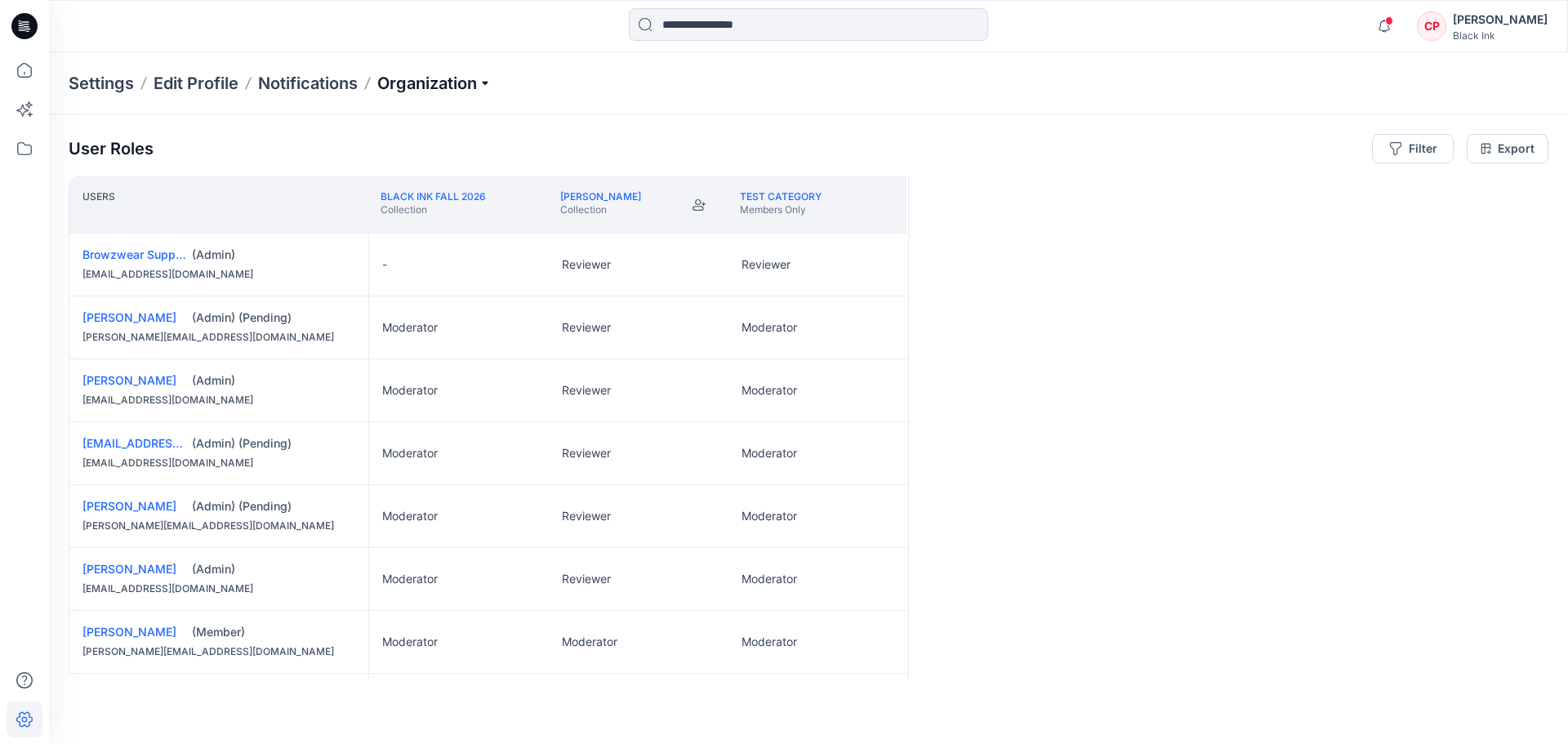
click at [489, 85] on p "Organization" at bounding box center [435, 83] width 115 height 23
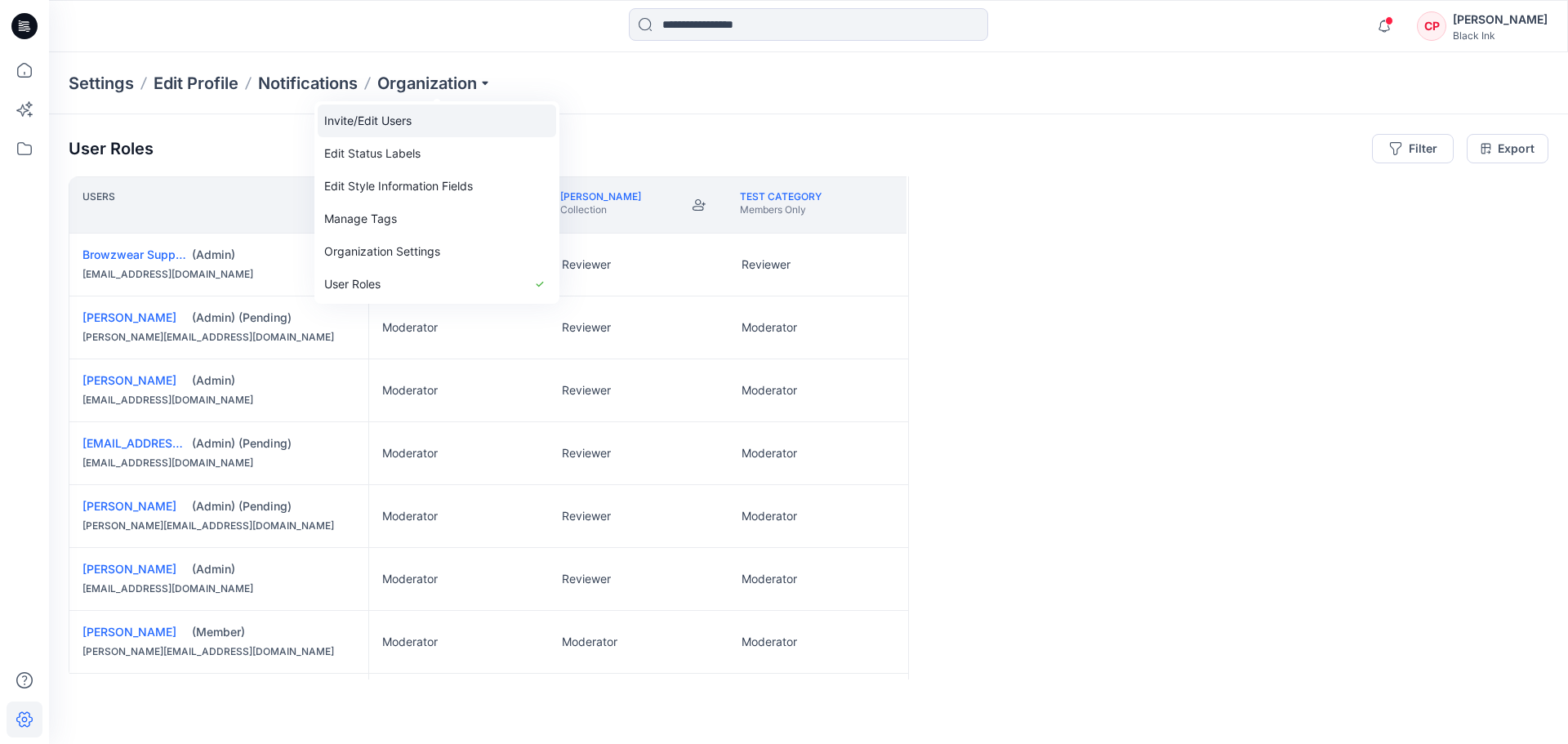
click at [431, 115] on link "Invite/Edit Users" at bounding box center [437, 121] width 238 height 33
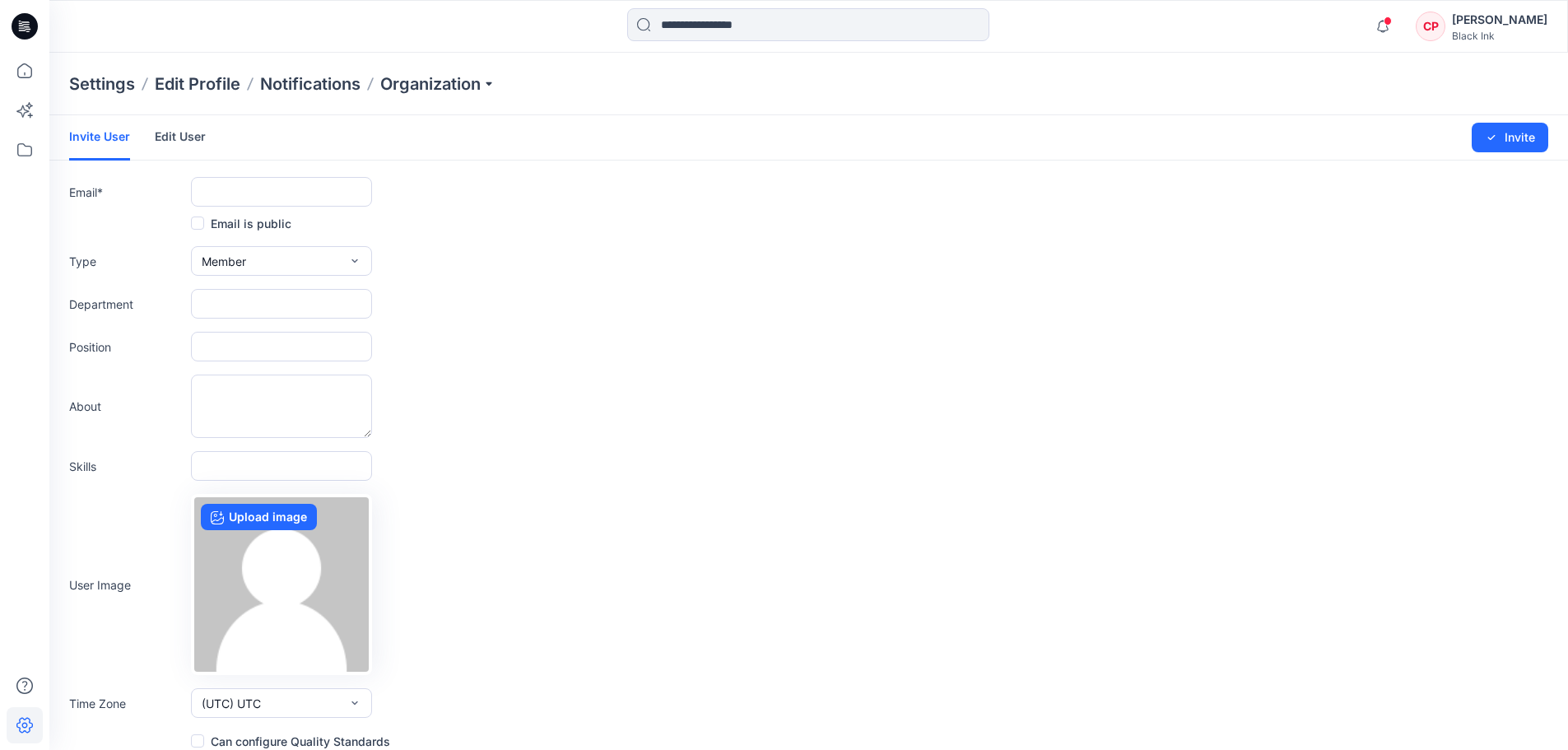
click at [176, 137] on link "Edit User" at bounding box center [179, 137] width 51 height 43
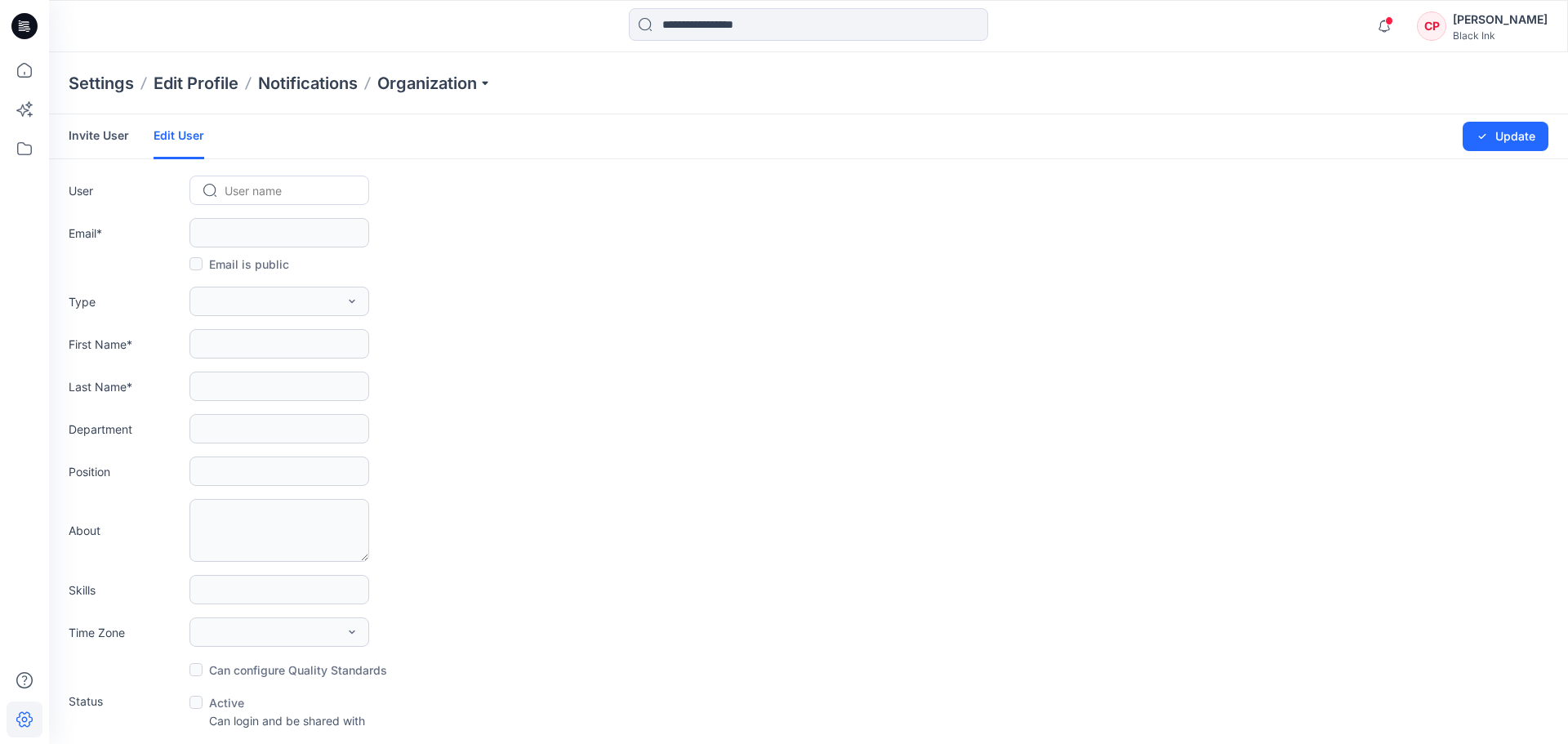
click at [335, 181] on div at bounding box center [289, 191] width 129 height 21
type input "*"
click at [498, 251] on form "Invite User Edit User Changes Saved Update User Use Up and Down to choose optio…" at bounding box center [808, 422] width 1519 height 615
click at [323, 80] on p "Notifications" at bounding box center [307, 83] width 99 height 23
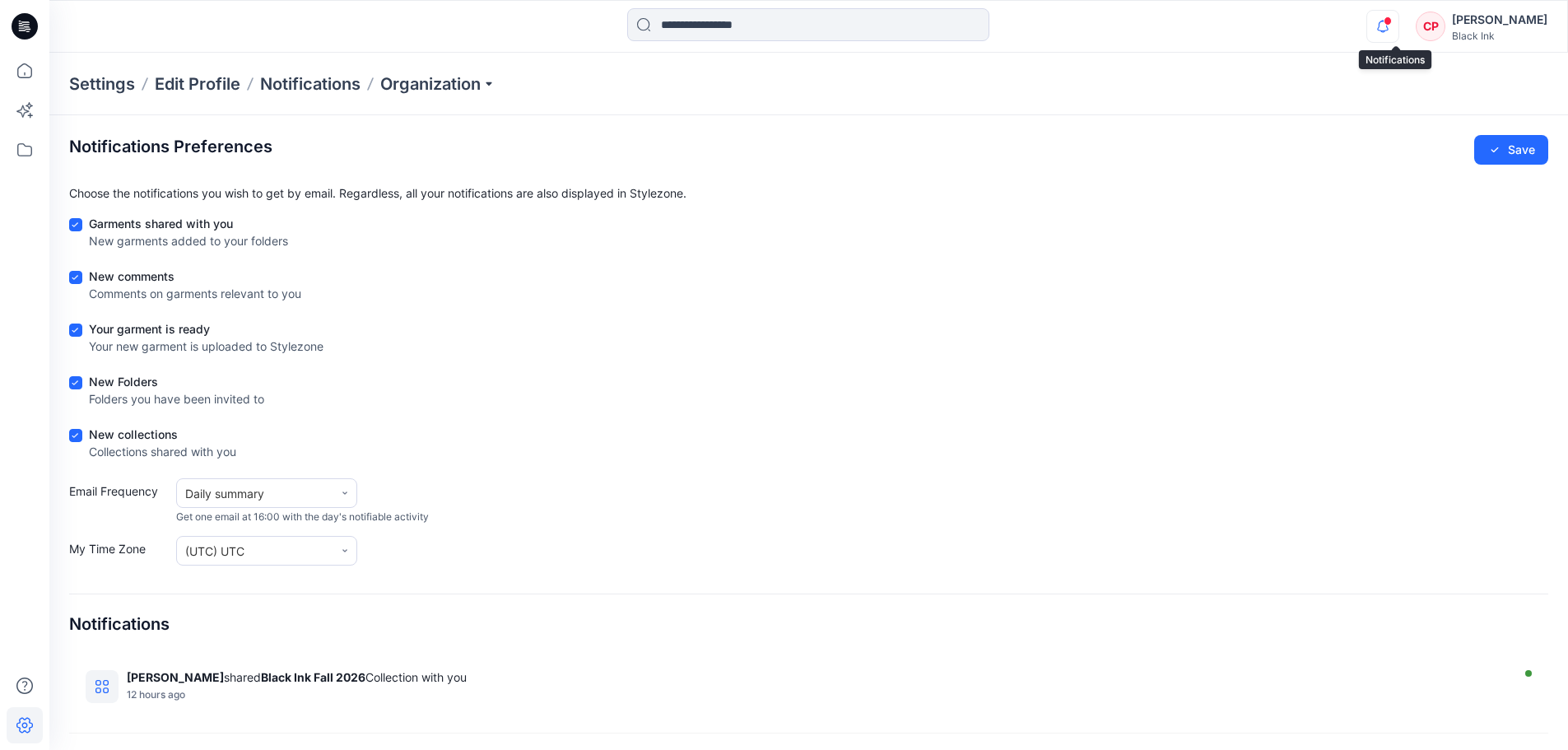
click at [1397, 15] on icon "button" at bounding box center [1382, 26] width 31 height 33
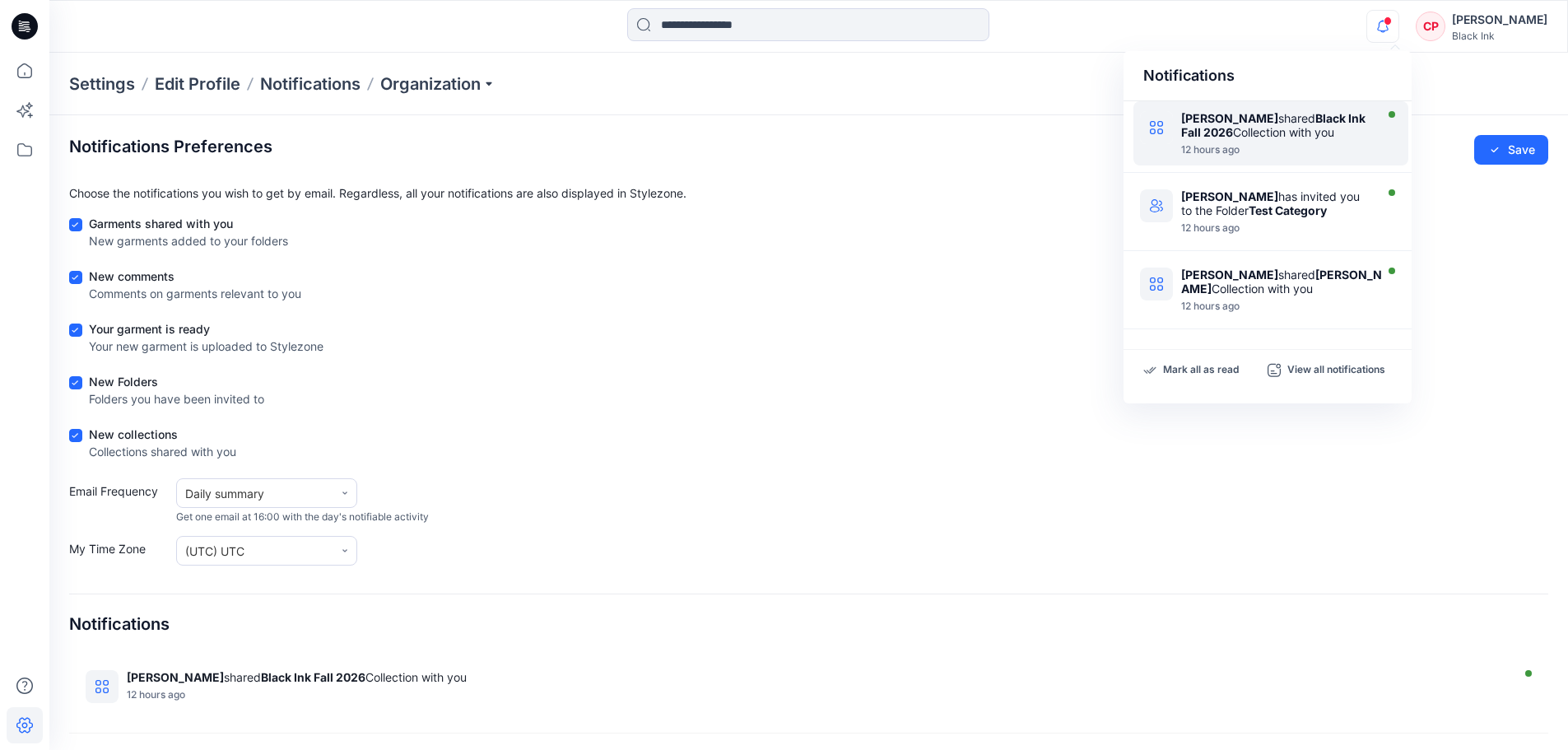
click at [1335, 131] on div "[PERSON_NAME] shared Black Ink Fall 2026 Collection with you" at bounding box center [1275, 125] width 189 height 28
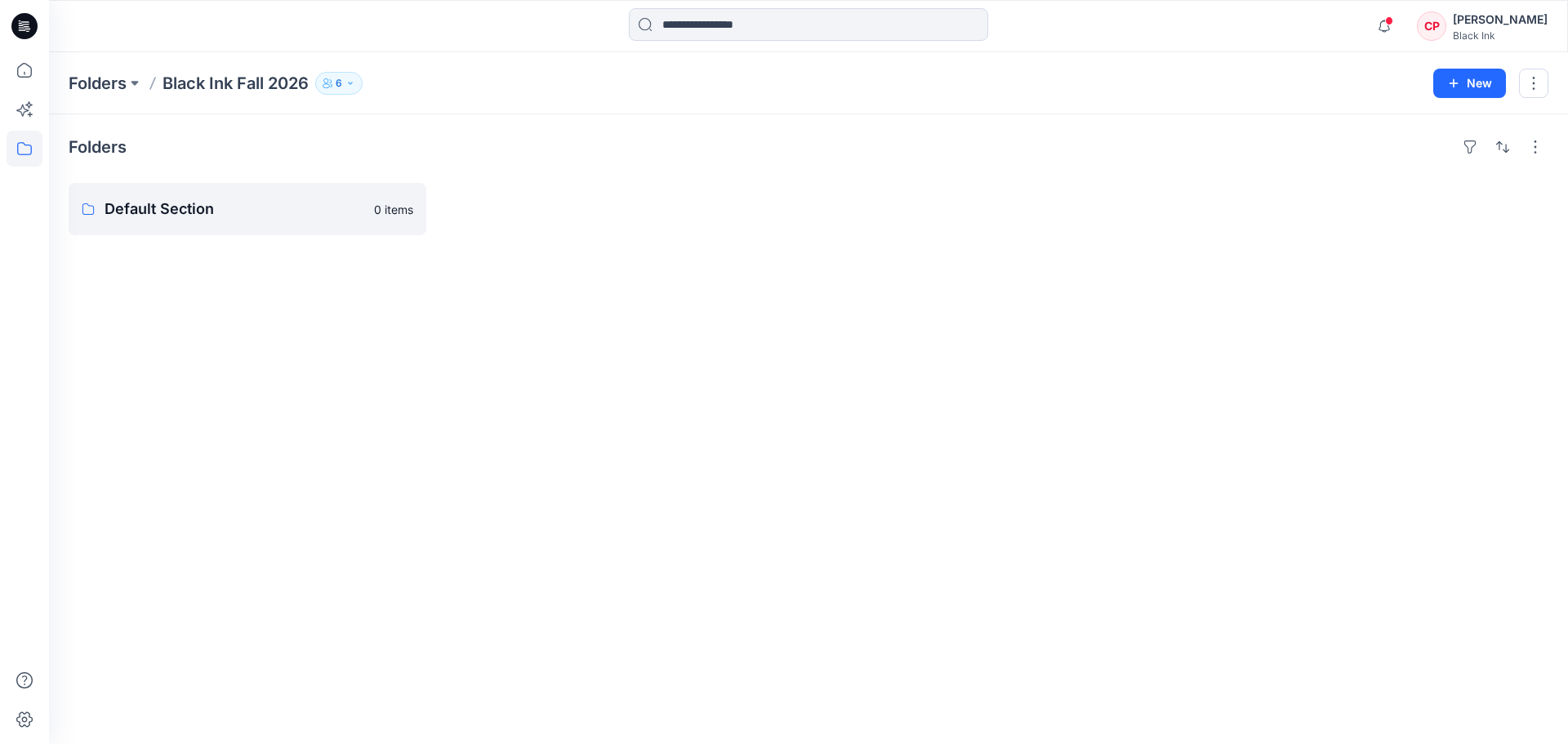
click at [206, 84] on p "Black Ink Fall 2026" at bounding box center [235, 83] width 146 height 23
click at [164, 208] on p "Default Section" at bounding box center [246, 209] width 283 height 23
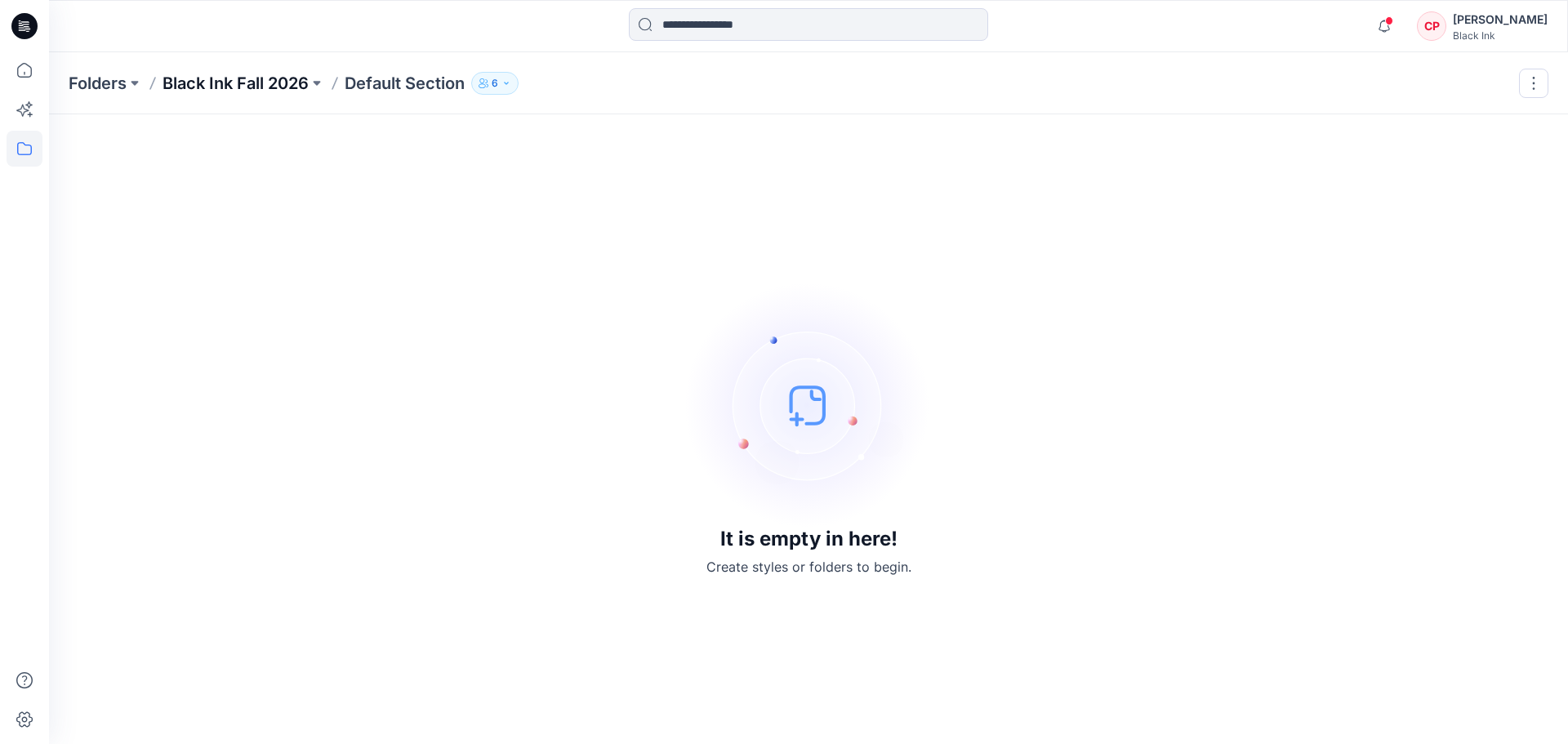
click at [184, 88] on p "Black Ink Fall 2026" at bounding box center [235, 83] width 146 height 23
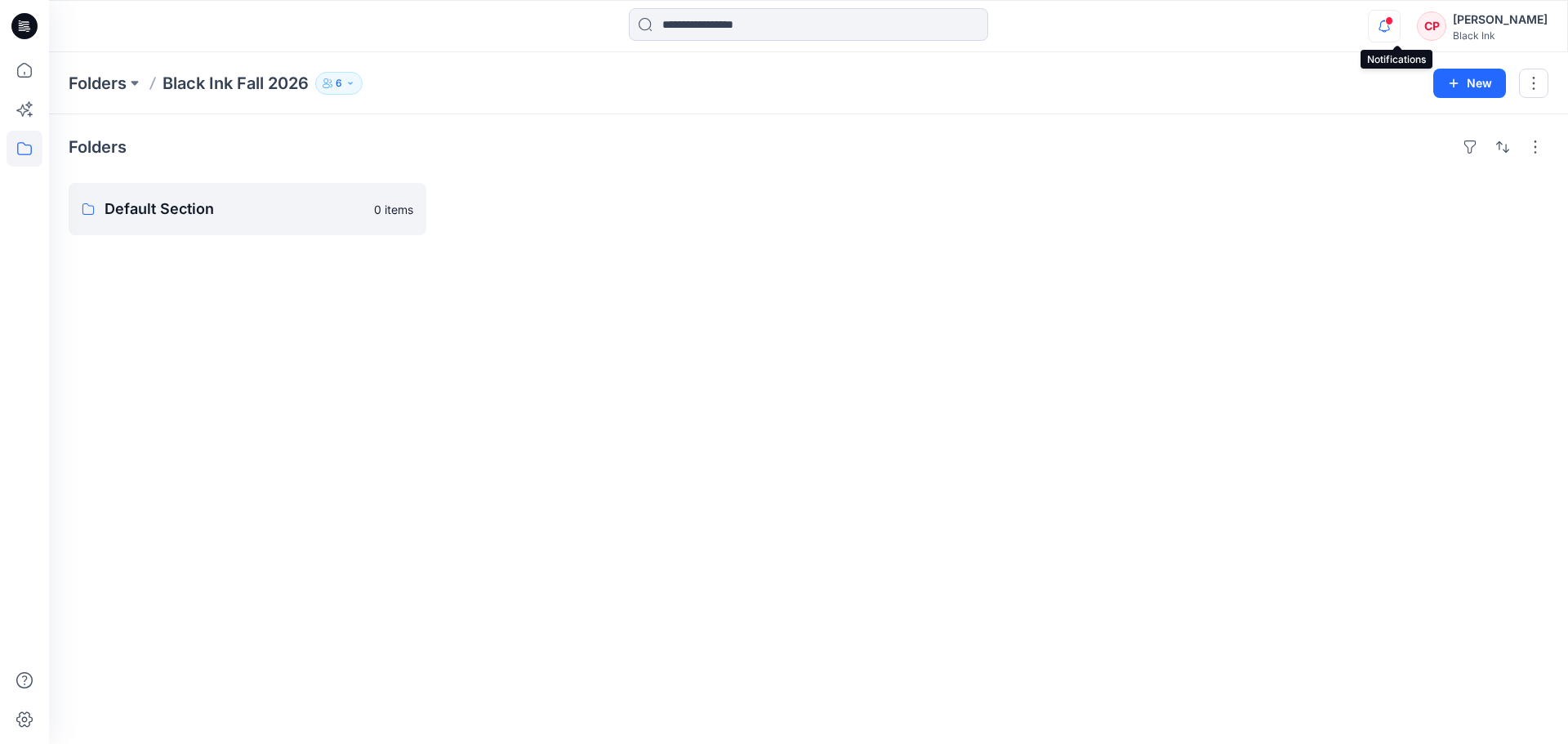
click at [1397, 33] on icon "button" at bounding box center [1384, 26] width 31 height 33
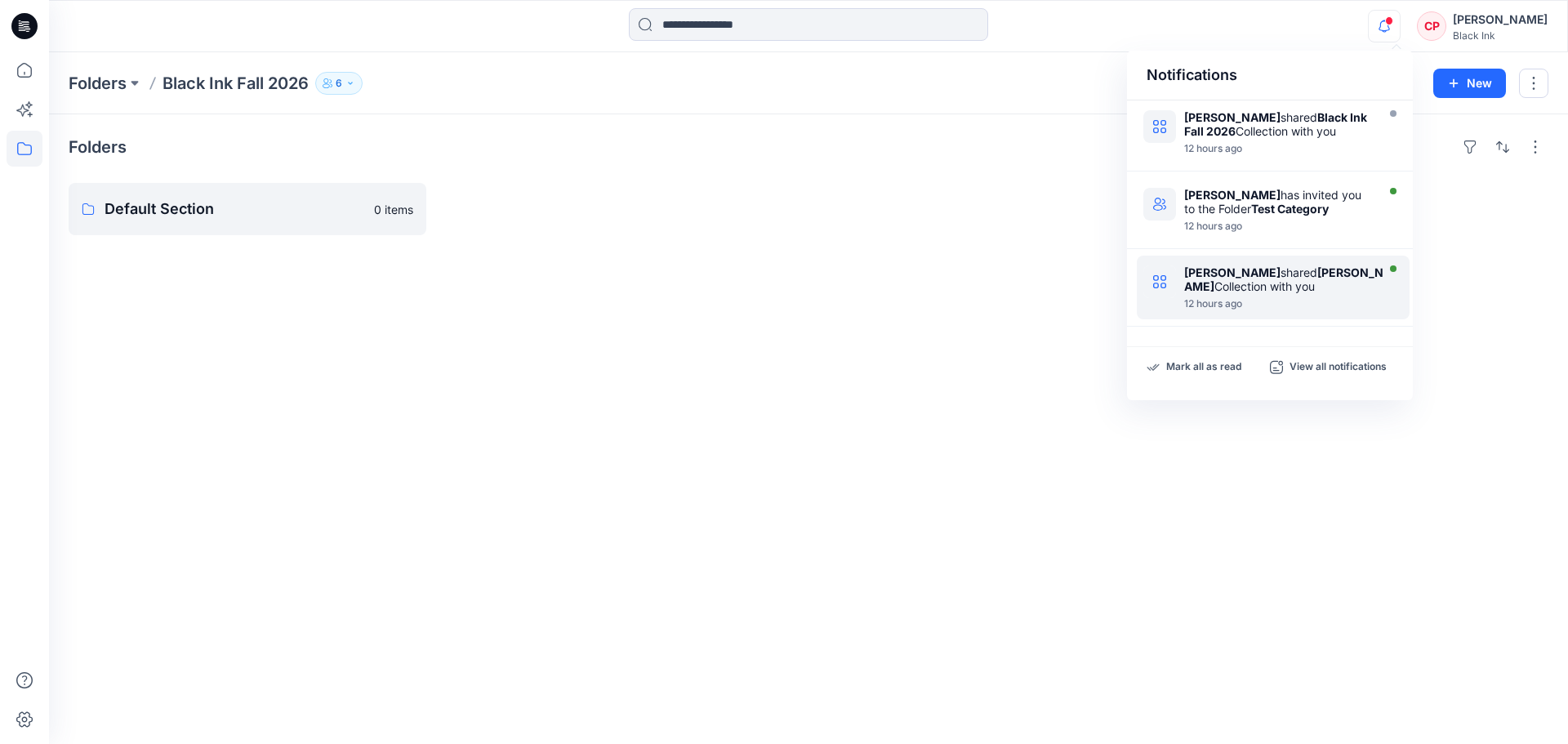
click at [1300, 297] on div "[PERSON_NAME] shared [PERSON_NAME] Test Collection with you 12 hours ago" at bounding box center [1290, 287] width 211 height 44
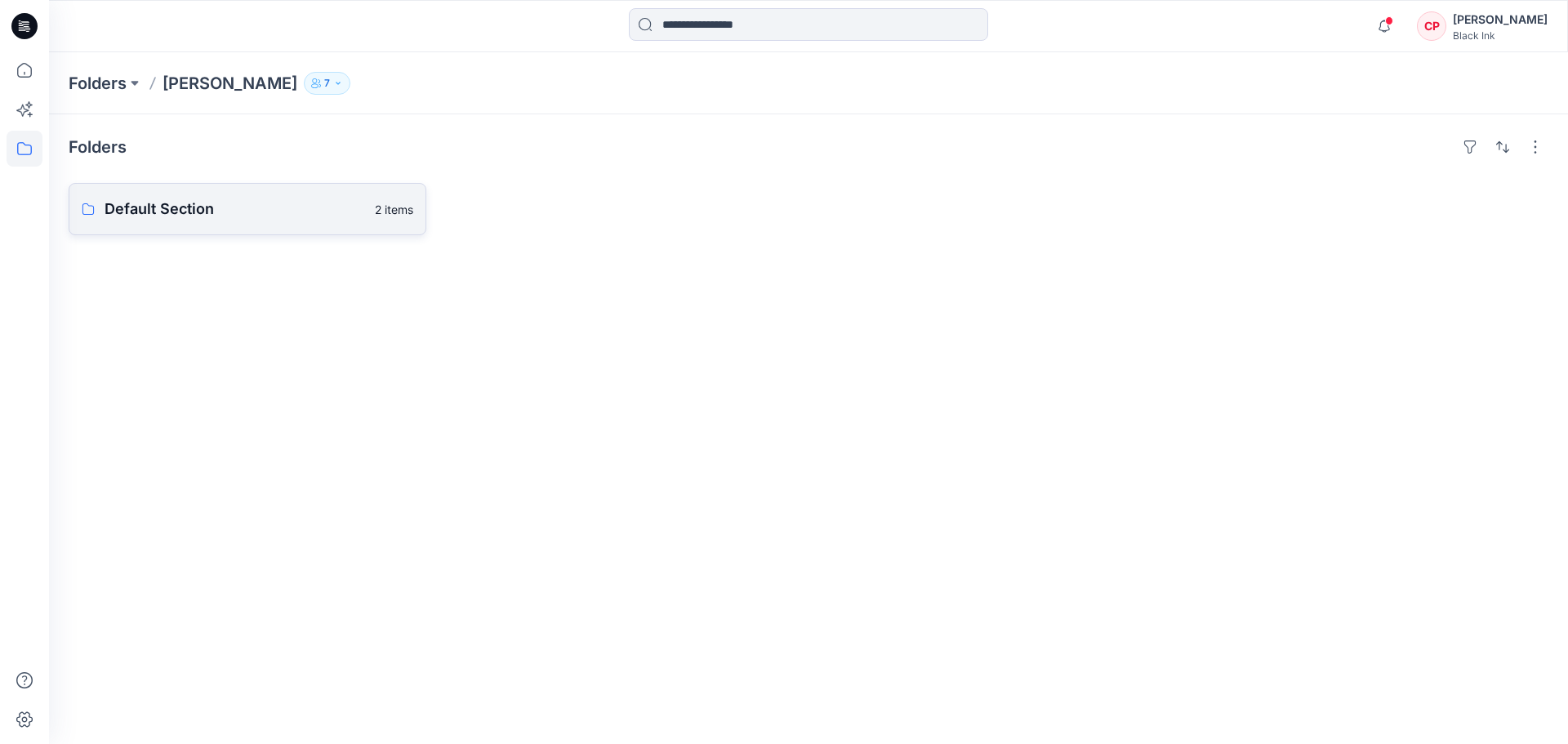
click at [148, 203] on p "Default Section" at bounding box center [235, 209] width 260 height 23
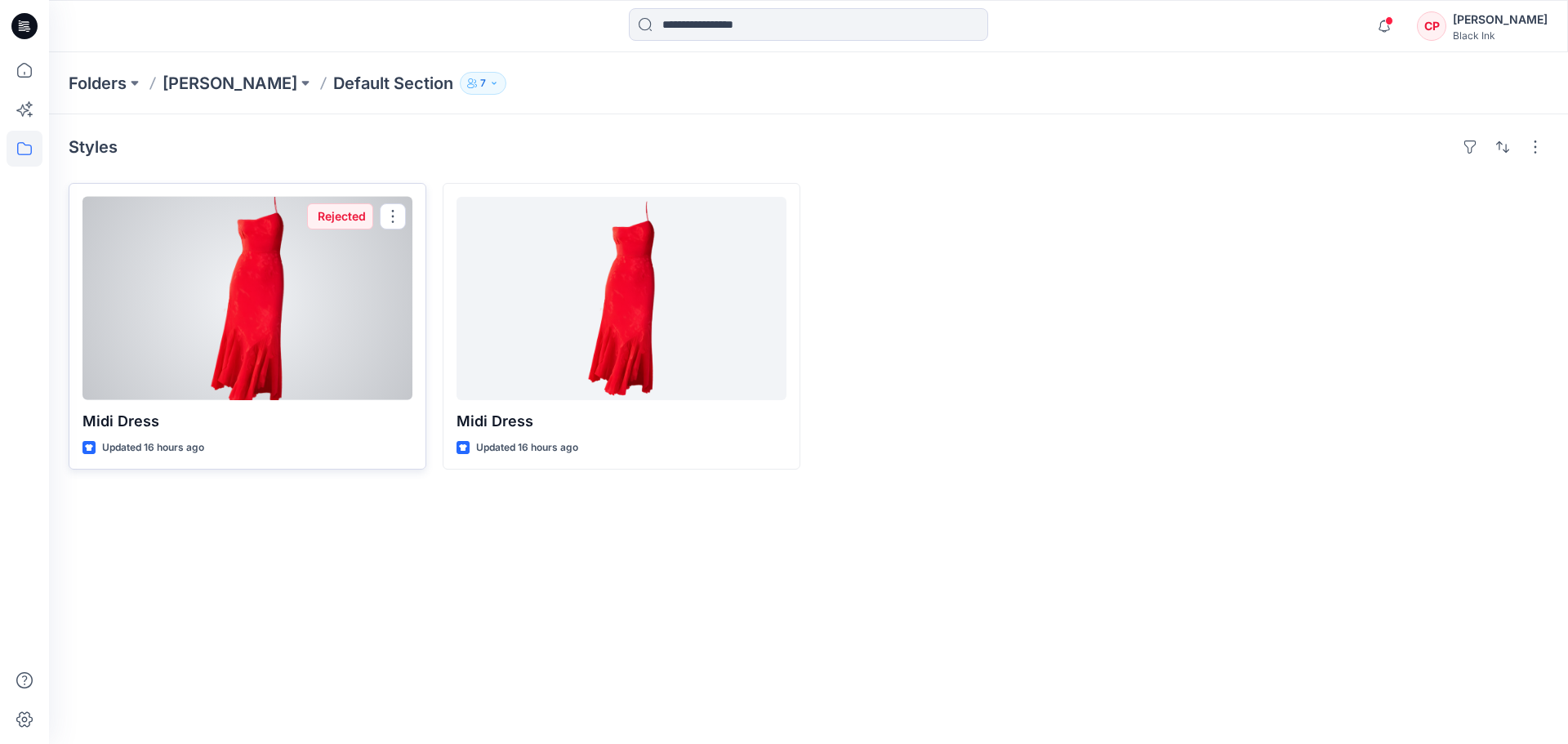
click at [208, 264] on div at bounding box center [247, 298] width 330 height 203
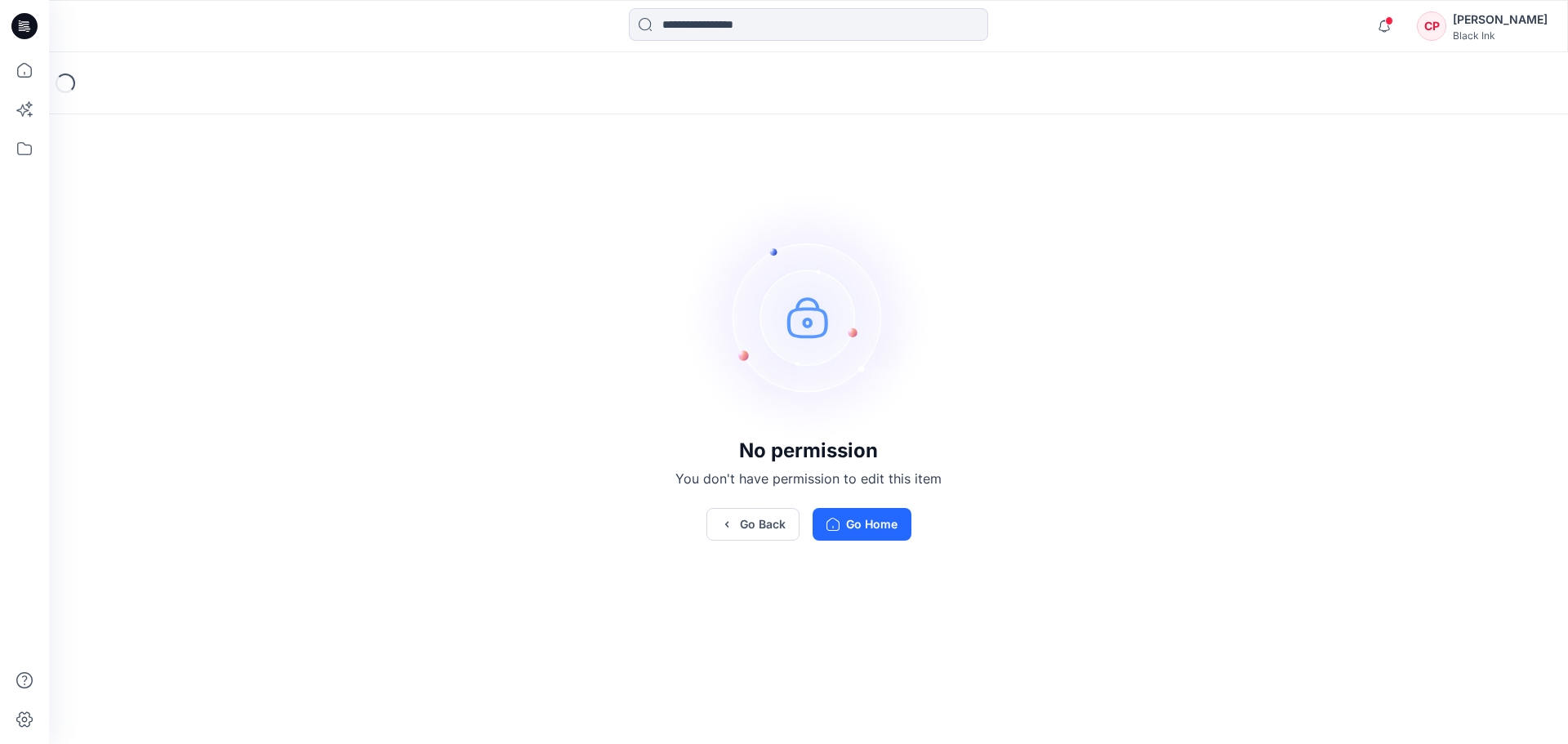
click at [1487, 22] on div "[PERSON_NAME]" at bounding box center [1499, 19] width 95 height 20
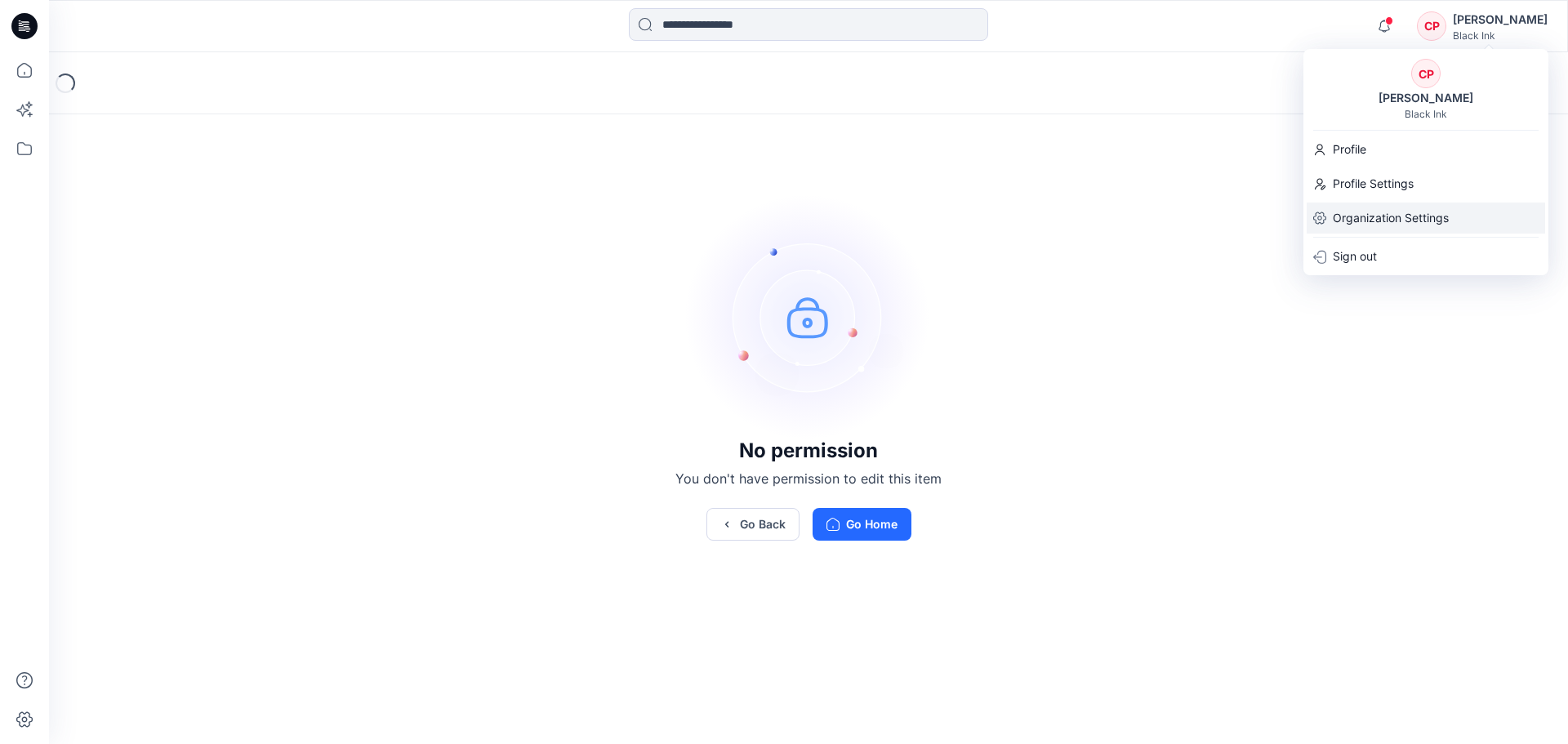
click at [1363, 214] on p "Organization Settings" at bounding box center [1390, 217] width 116 height 31
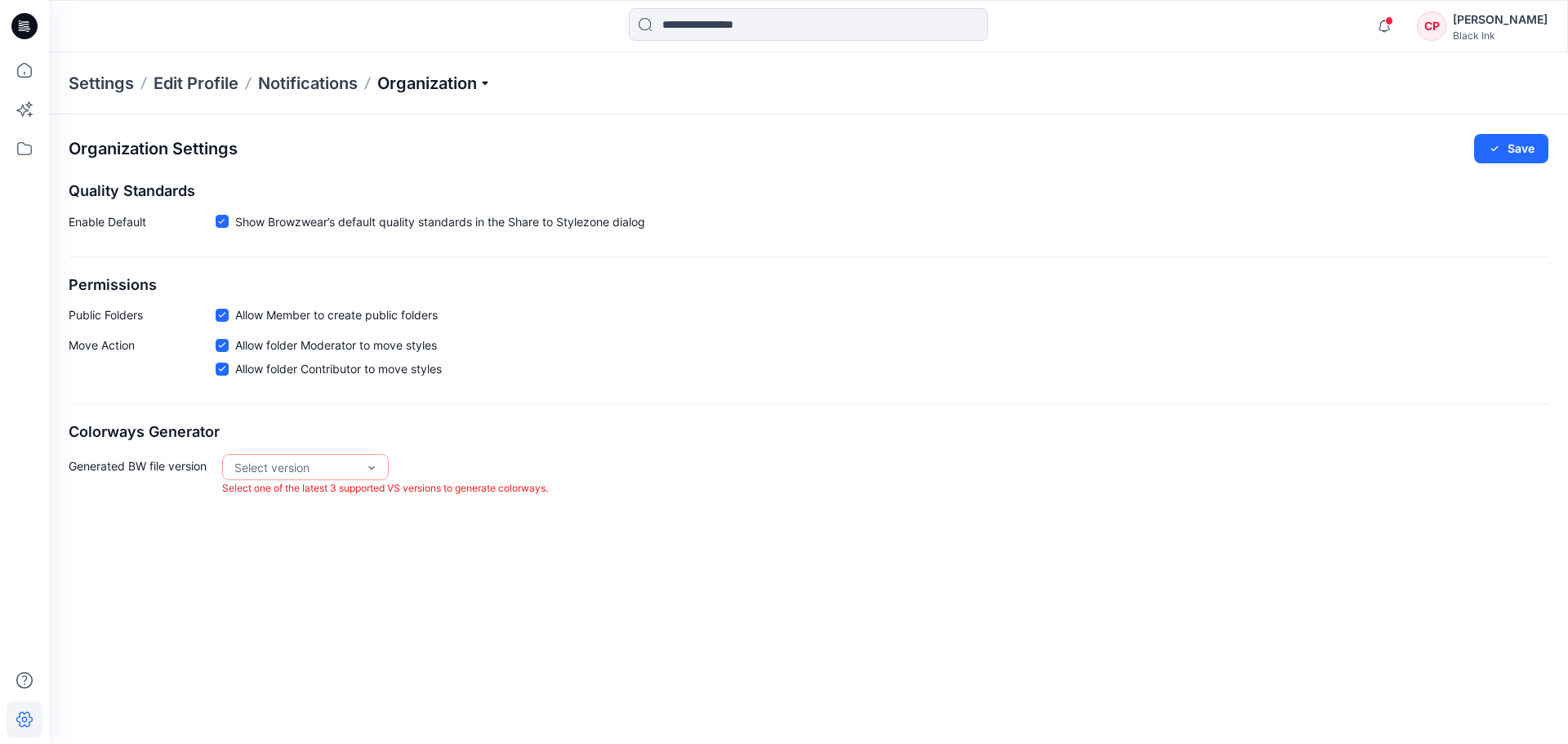
click at [408, 90] on p "Organization" at bounding box center [435, 83] width 115 height 23
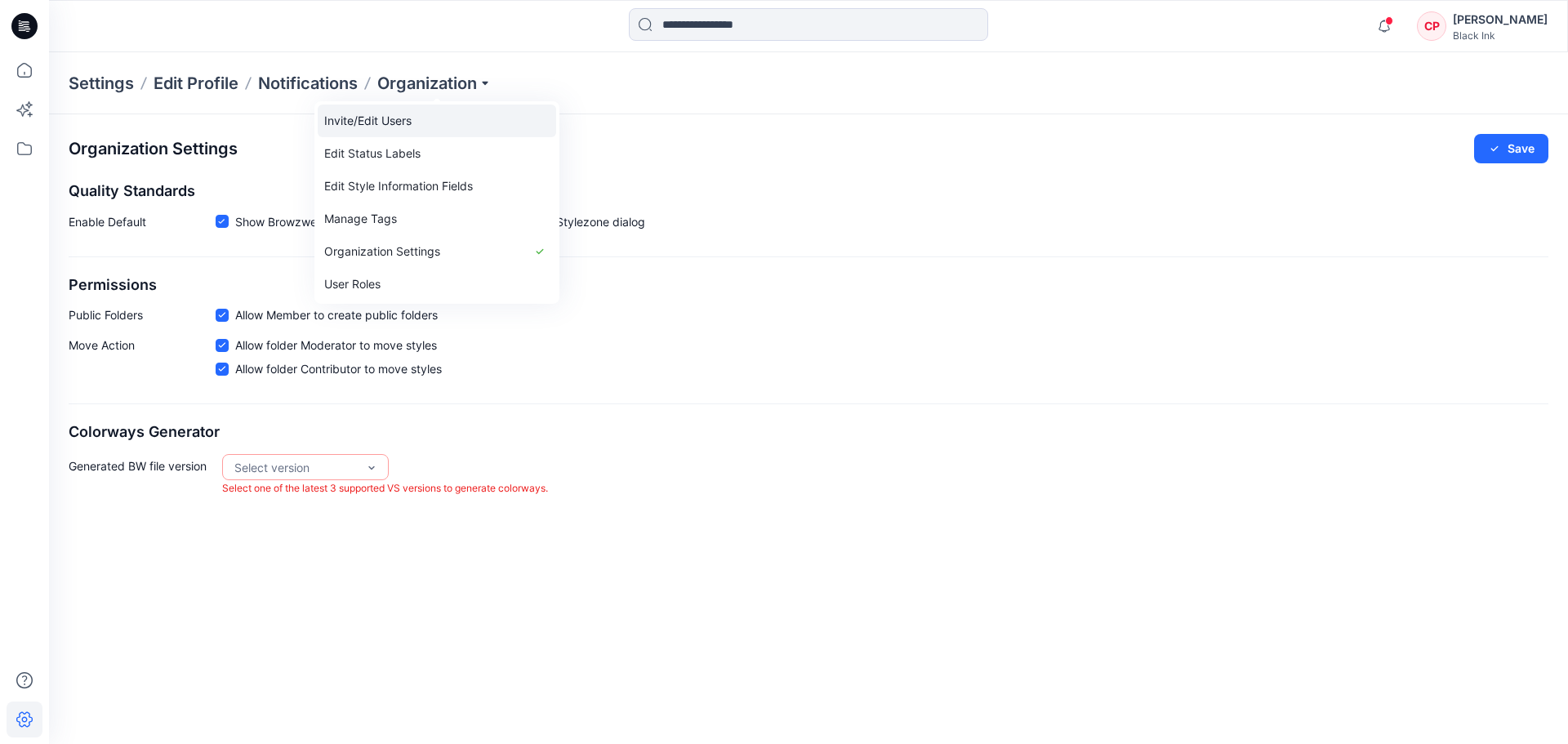
click at [389, 118] on link "Invite/Edit Users" at bounding box center [437, 121] width 238 height 33
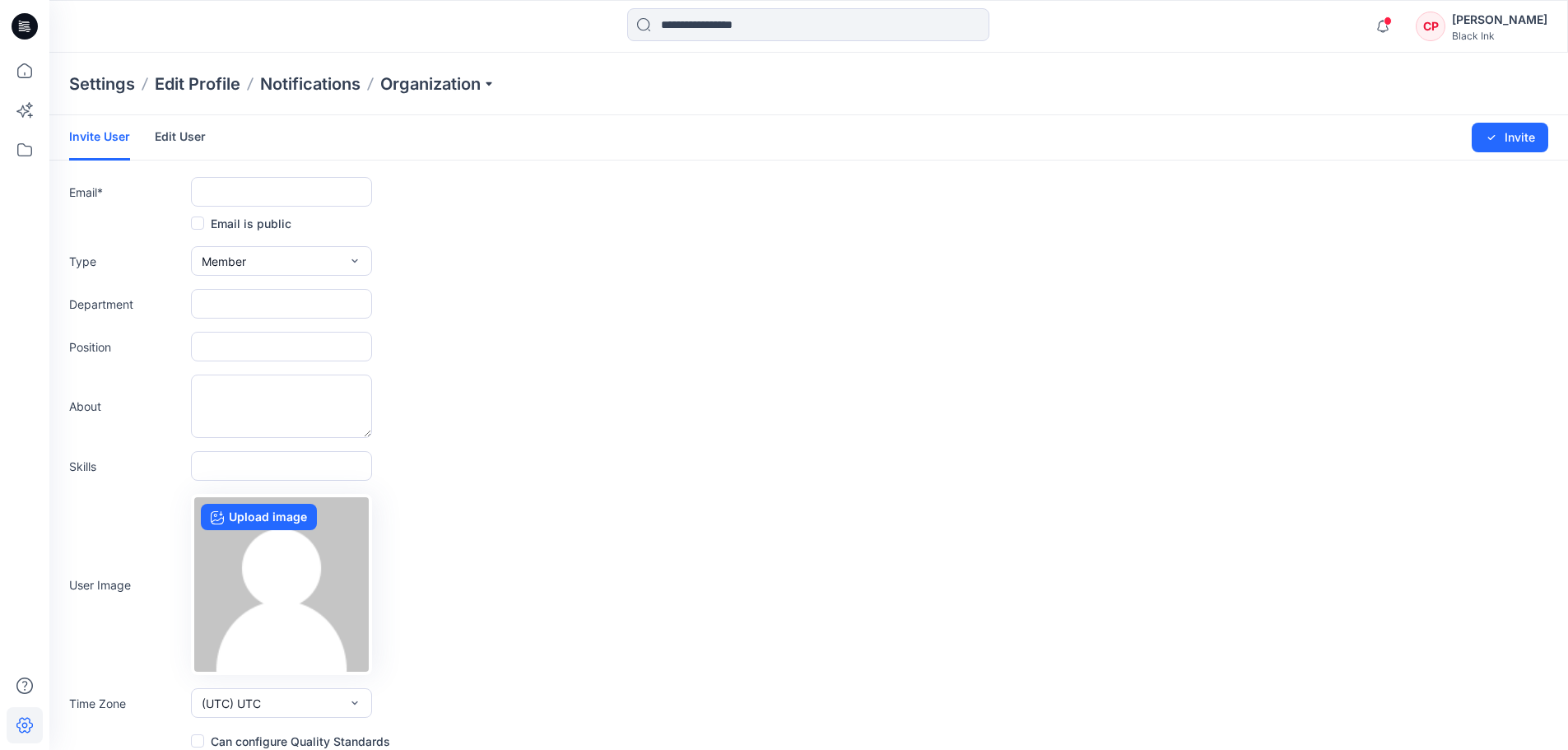
click at [181, 137] on link "Edit User" at bounding box center [179, 137] width 51 height 43
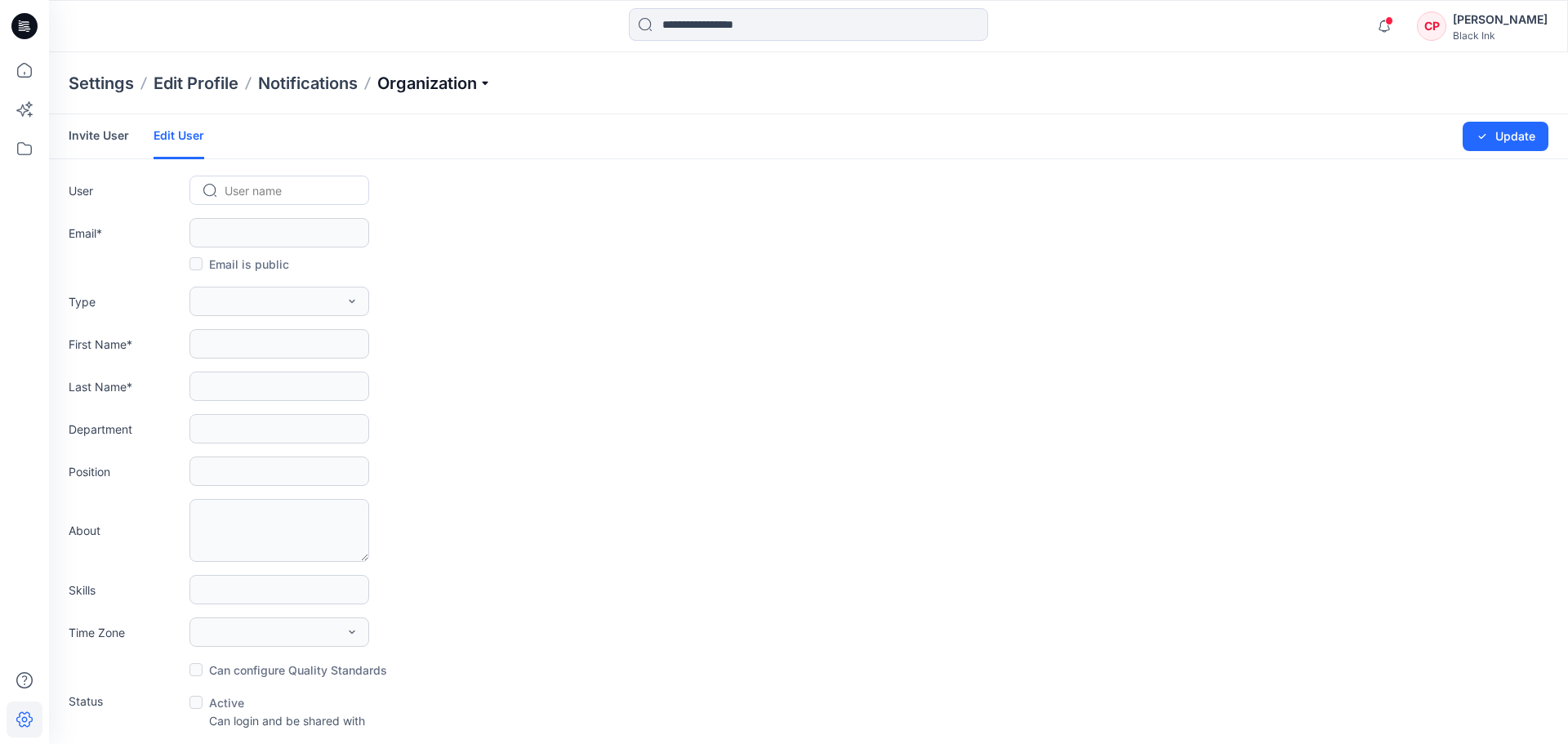
click at [465, 85] on p "Organization" at bounding box center [435, 83] width 115 height 23
click at [408, 250] on link "Organization Settings" at bounding box center [437, 252] width 238 height 33
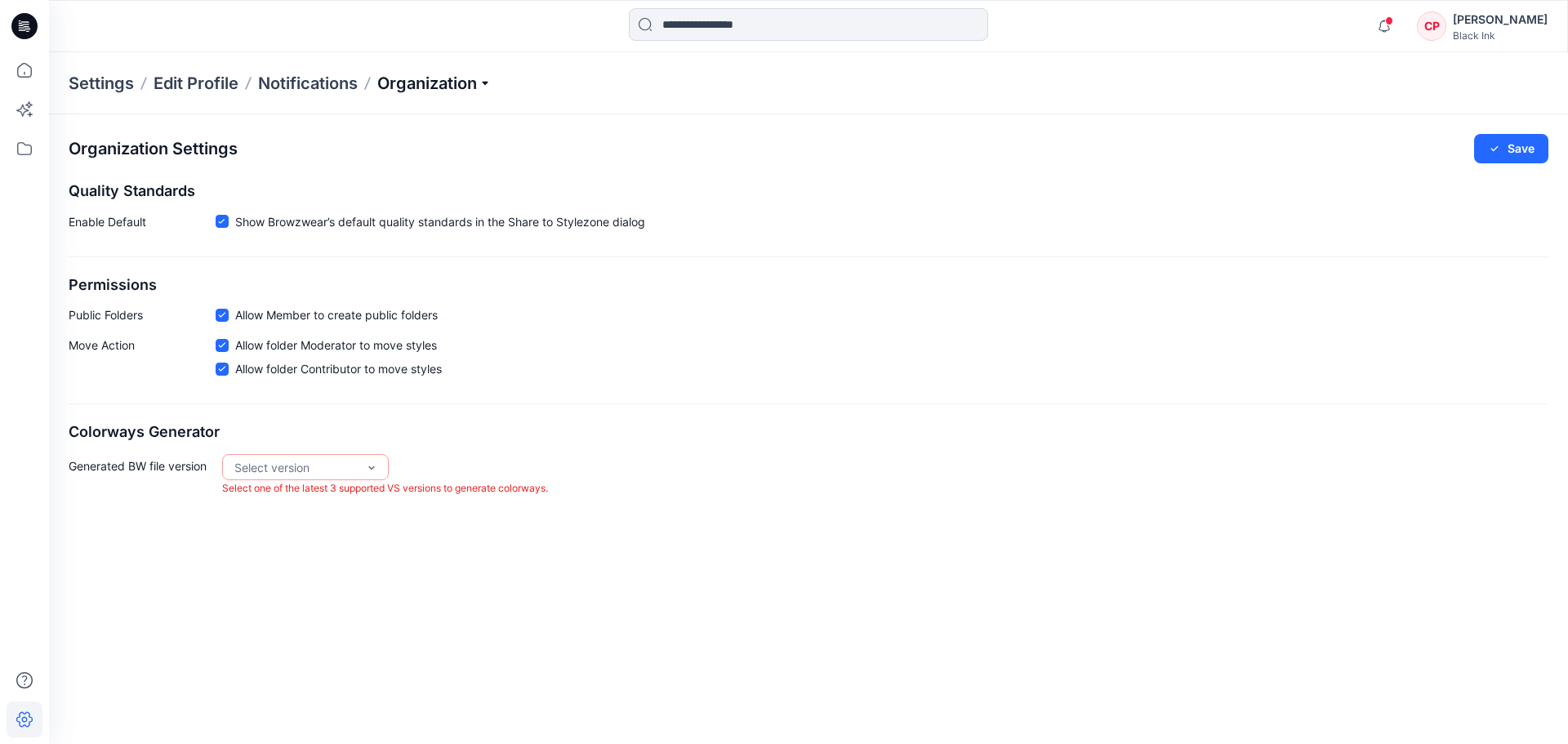
click at [414, 94] on p "Organization" at bounding box center [435, 83] width 115 height 23
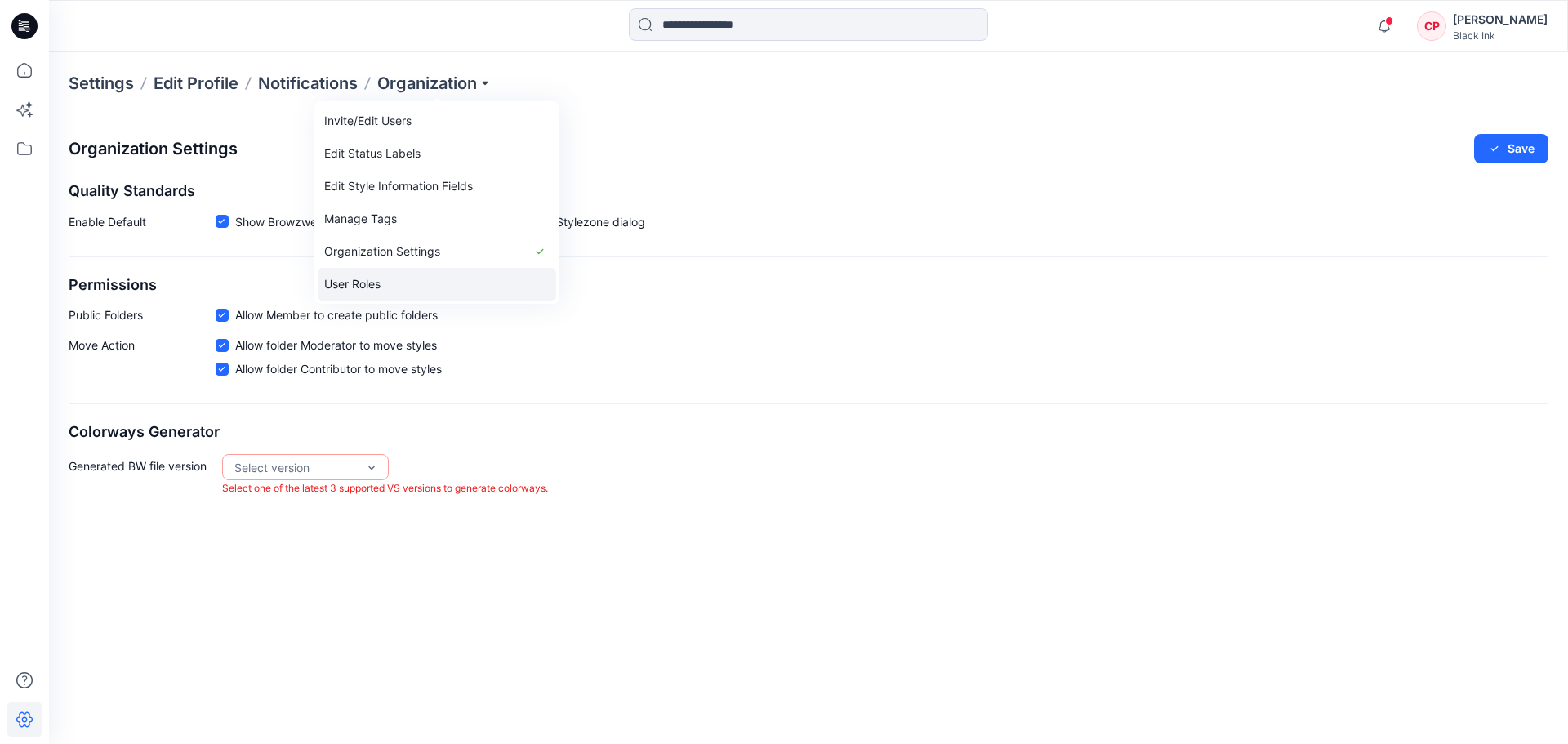
click at [367, 275] on link "User Roles" at bounding box center [437, 284] width 238 height 33
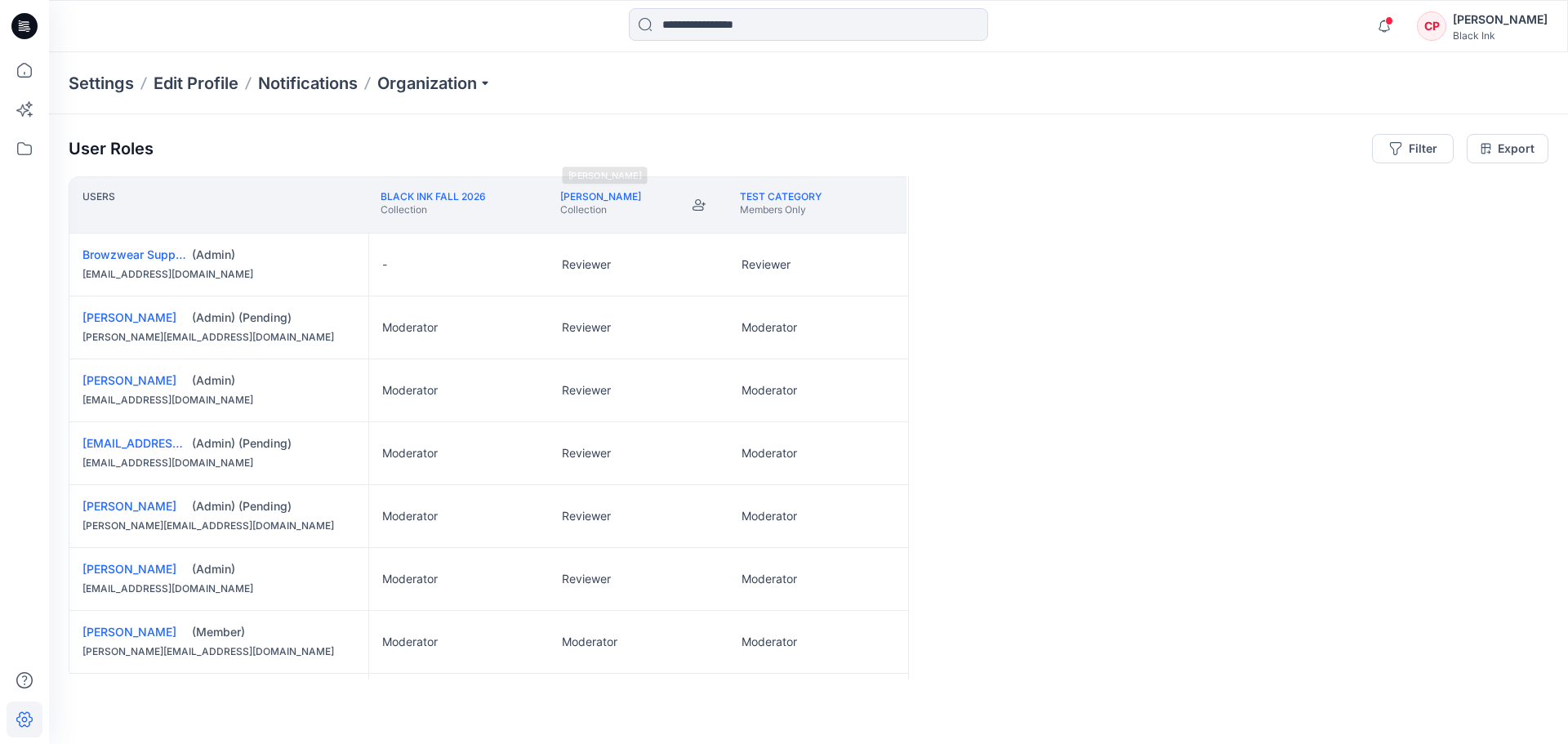
click at [598, 203] on p "Collection" at bounding box center [600, 209] width 80 height 13
click at [599, 199] on link "[PERSON_NAME]" at bounding box center [600, 196] width 80 height 12
click at [439, 80] on p "Organization" at bounding box center [435, 83] width 115 height 23
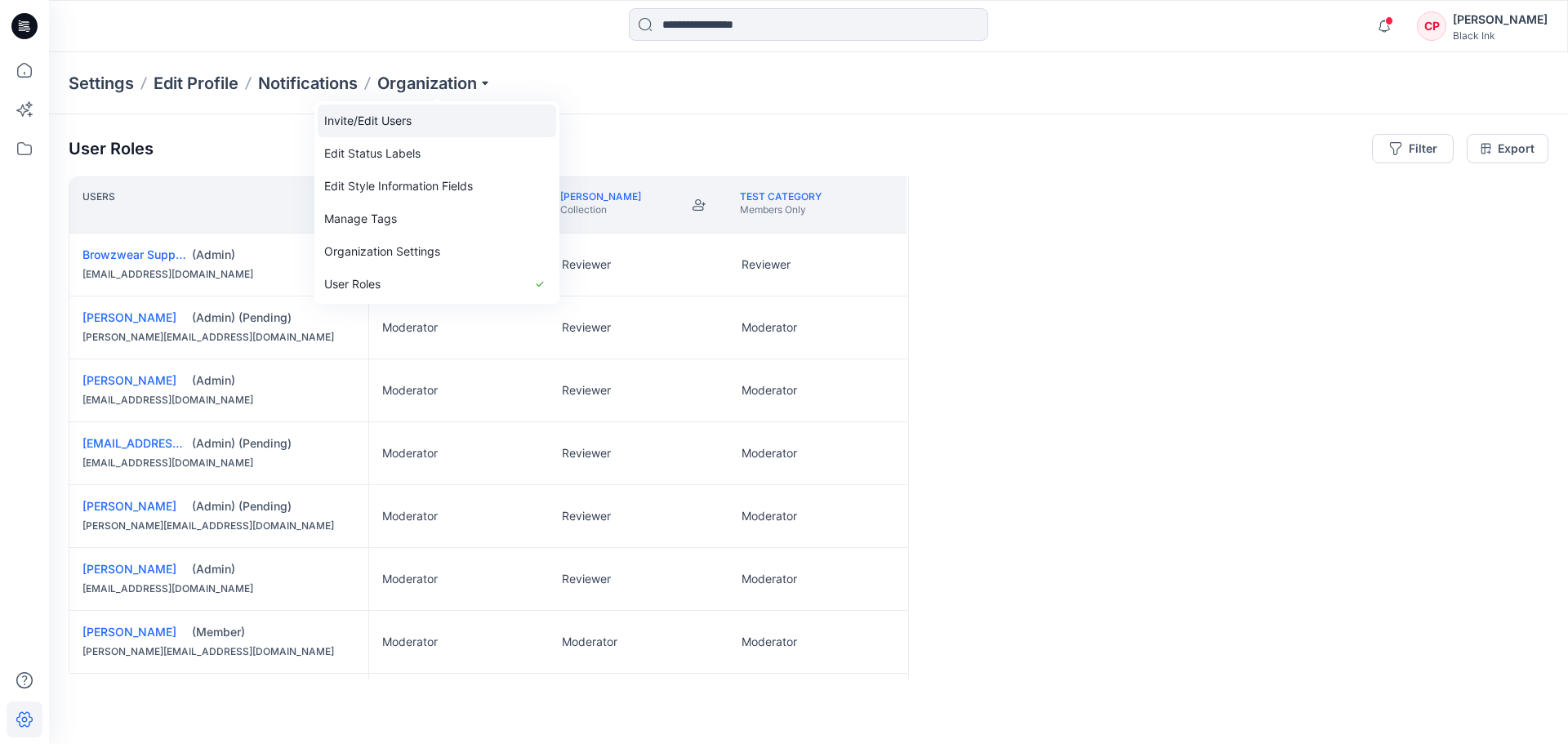
click at [412, 119] on link "Invite/Edit Users" at bounding box center [437, 121] width 238 height 33
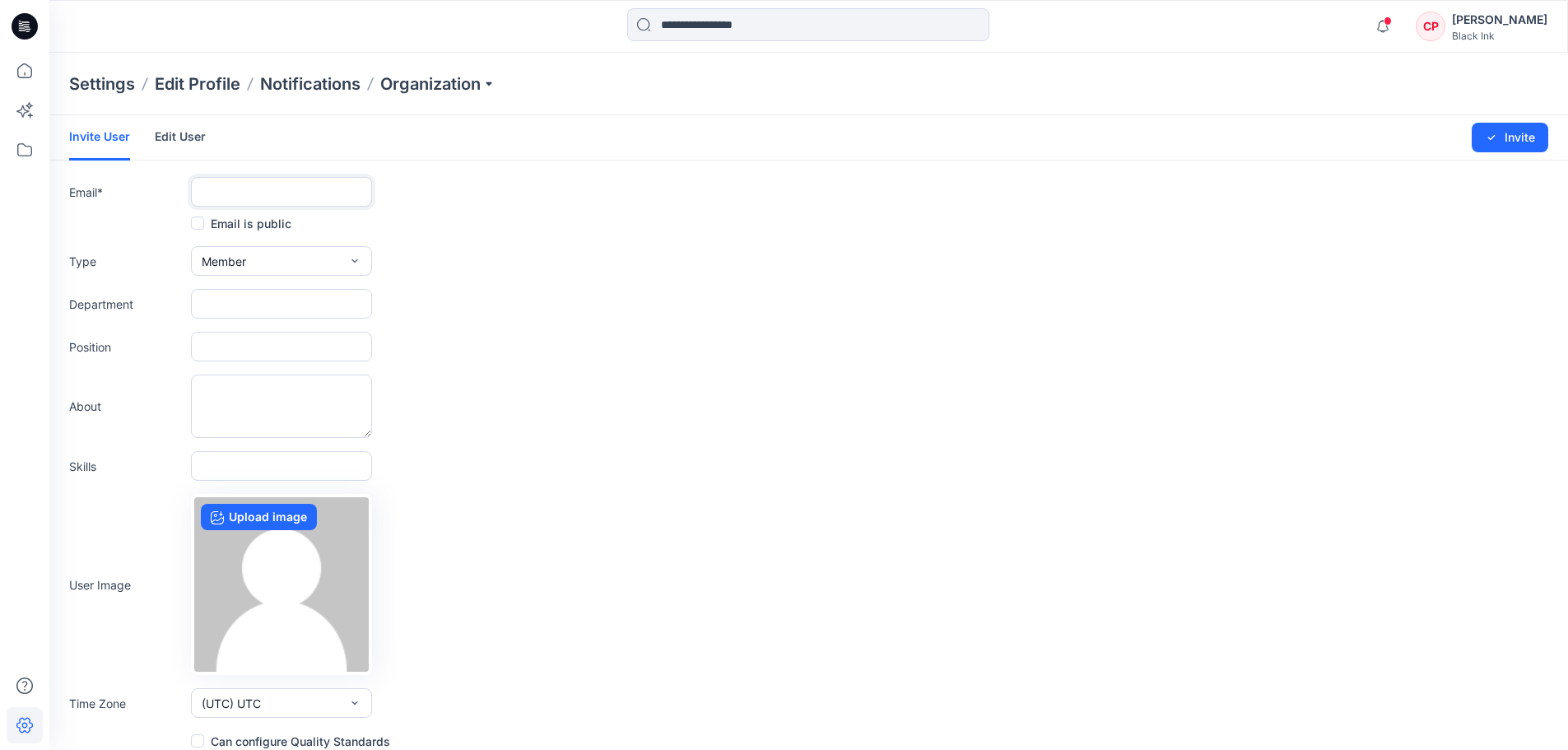
click at [261, 187] on input "text" at bounding box center [281, 192] width 181 height 29
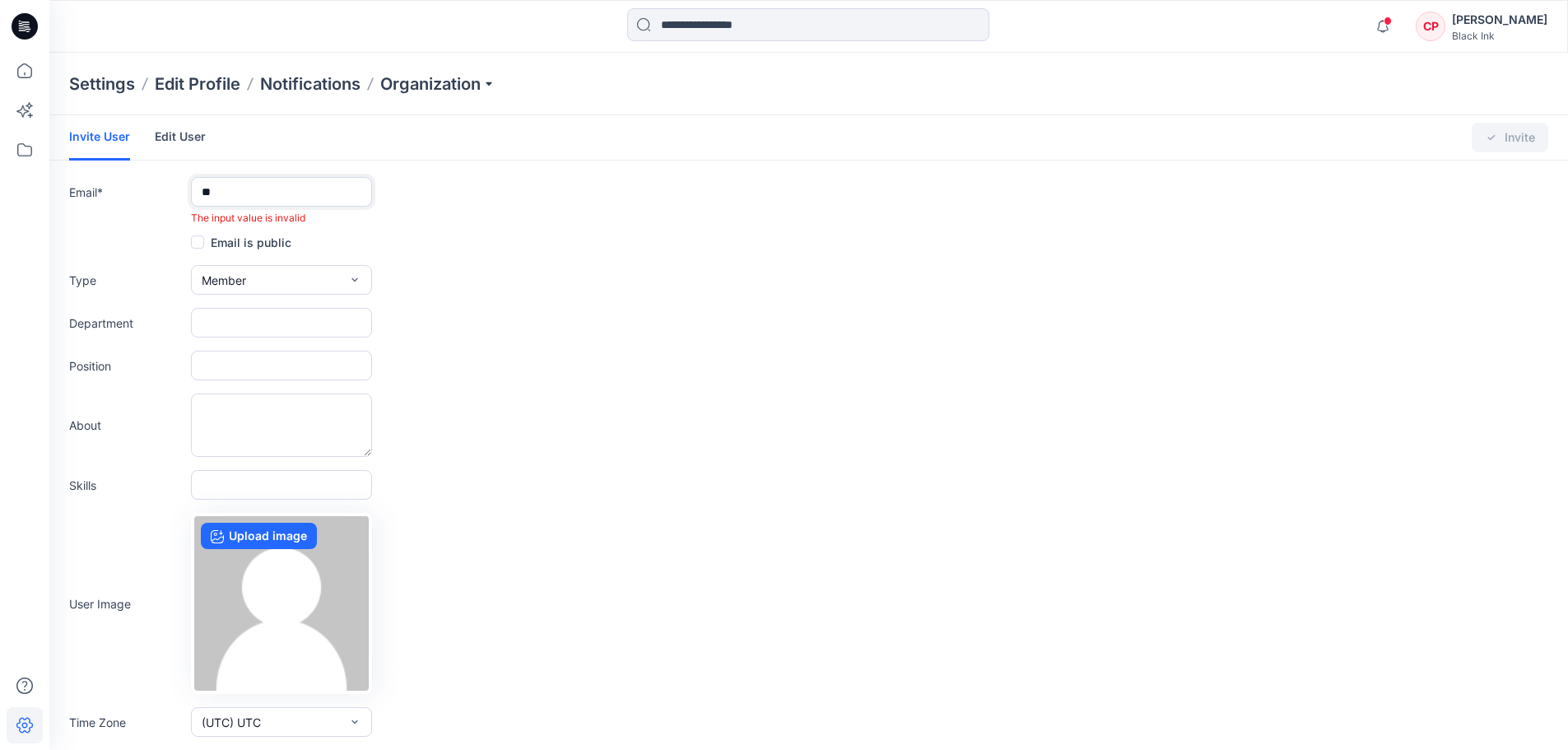
type input "*"
click at [186, 140] on link "Edit User" at bounding box center [179, 137] width 51 height 43
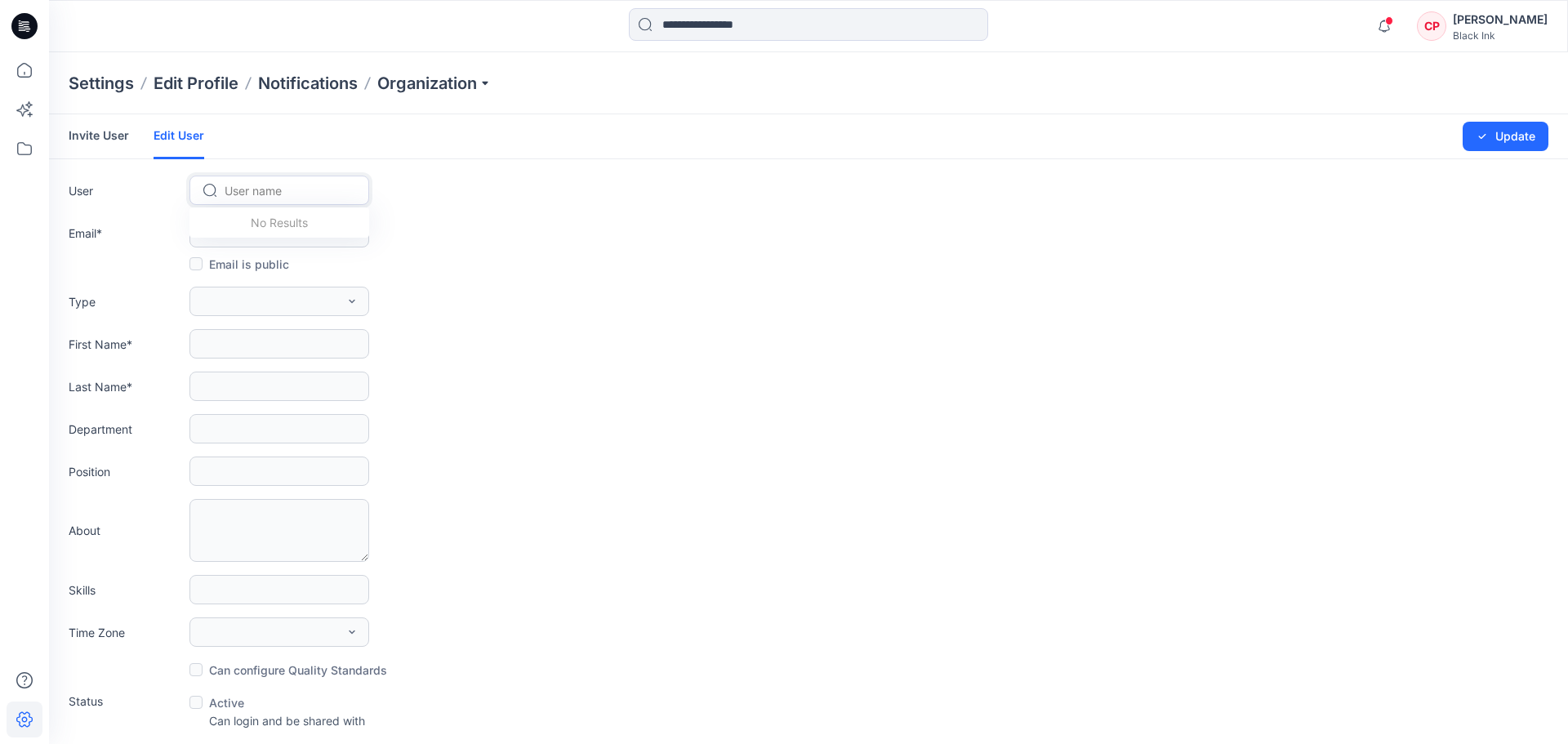
click at [261, 187] on div at bounding box center [289, 191] width 129 height 21
type input "****"
click at [251, 221] on span "[PERSON_NAME]" at bounding box center [273, 225] width 92 height 17
type input "**********"
type input "*****"
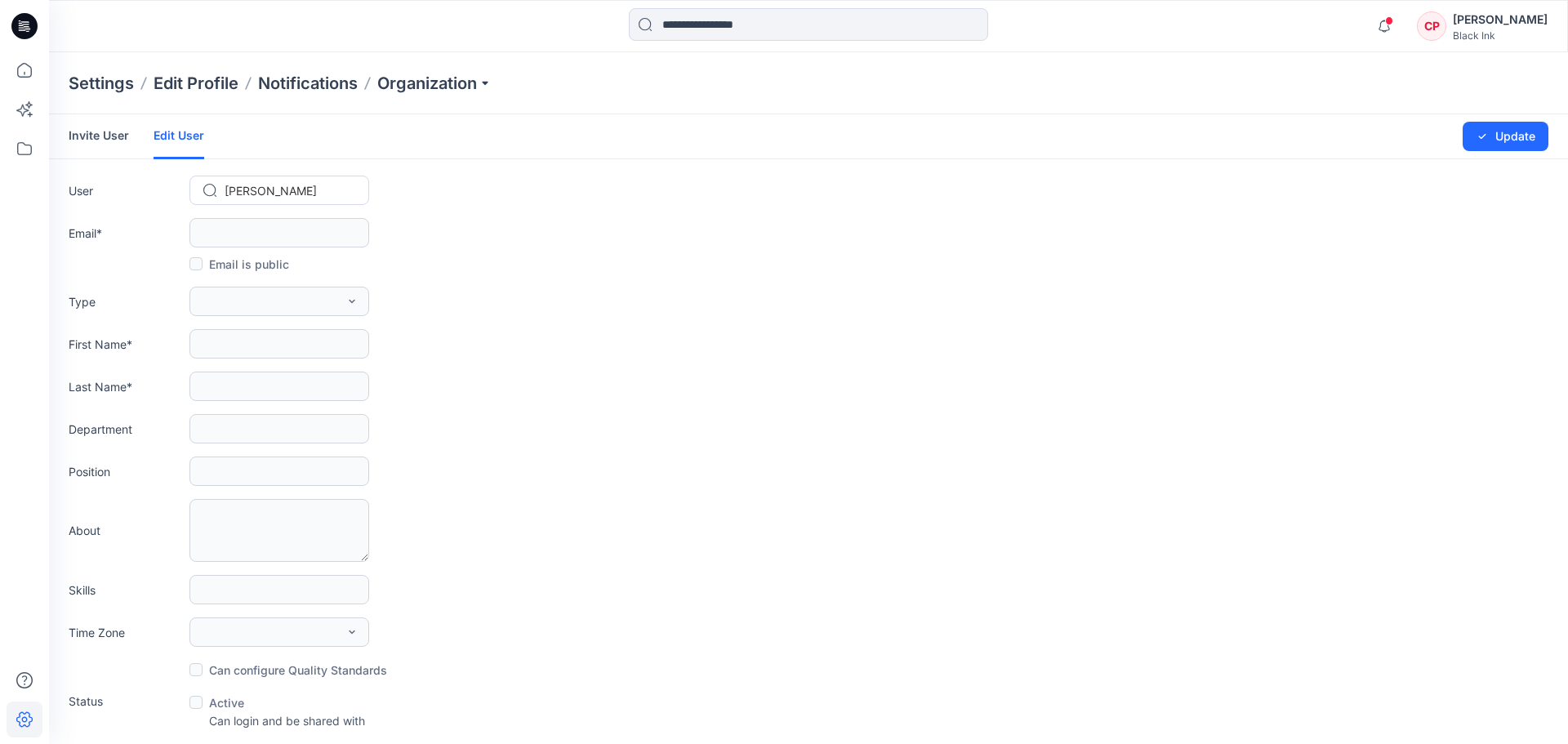
type input "*****"
click at [227, 298] on span "Member" at bounding box center [222, 301] width 44 height 17
click at [228, 414] on button "Admin" at bounding box center [279, 404] width 173 height 33
click at [313, 187] on div at bounding box center [289, 191] width 129 height 21
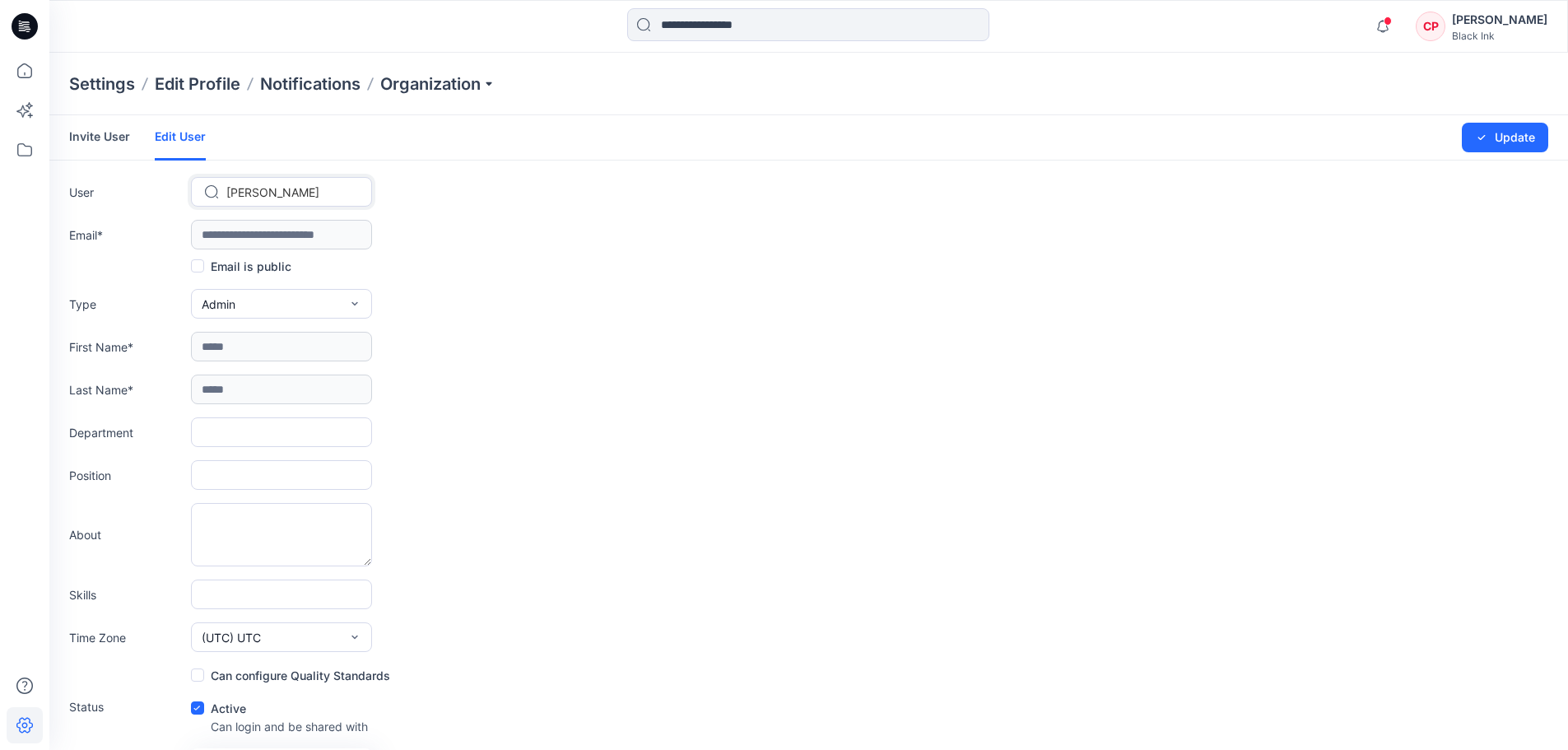
click at [315, 189] on div at bounding box center [291, 192] width 130 height 21
click at [589, 222] on div "**********" at bounding box center [809, 235] width 1479 height 29
click at [224, 196] on div "[PERSON_NAME]" at bounding box center [291, 192] width 133 height 24
click at [208, 191] on div "[PERSON_NAME]" at bounding box center [281, 192] width 179 height 24
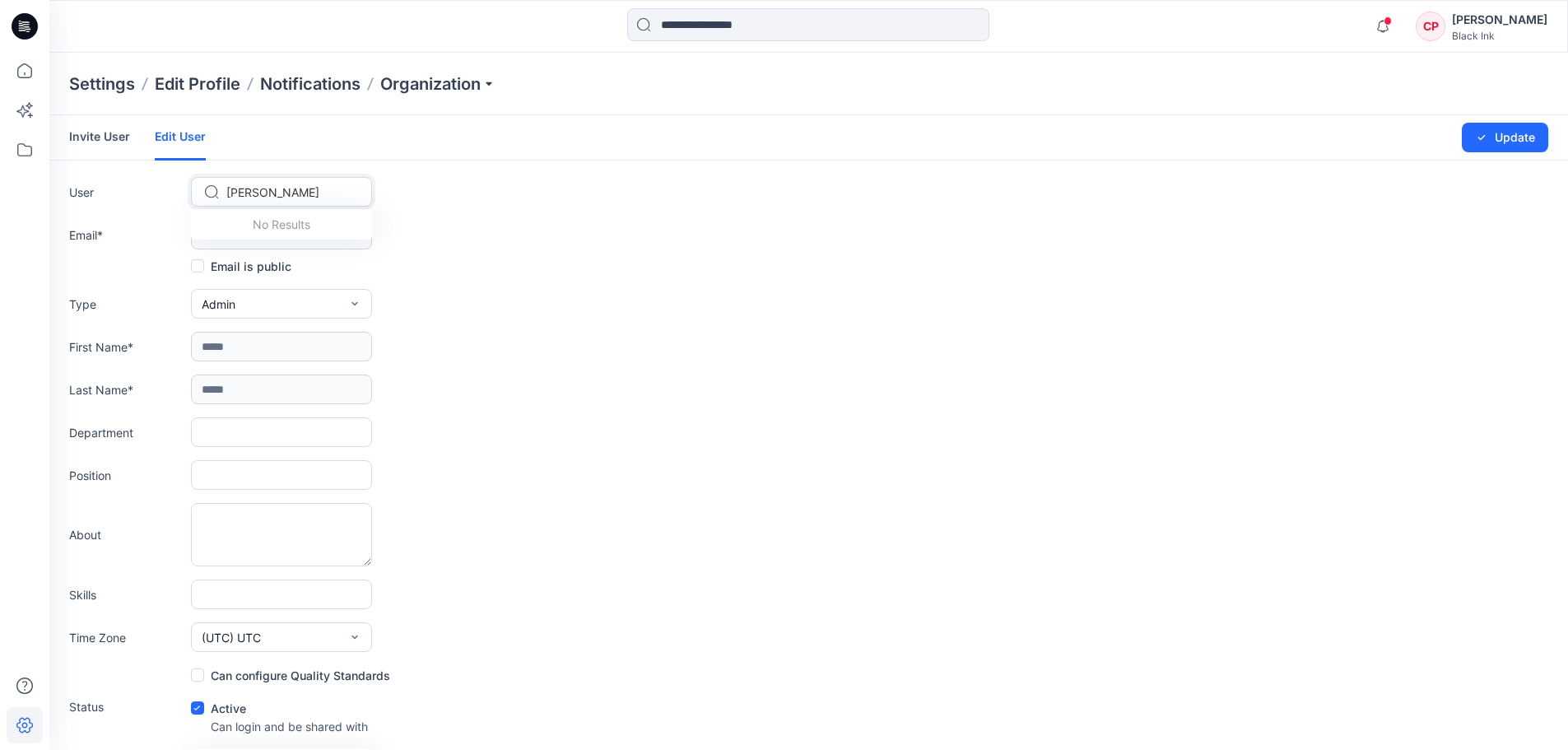
click at [208, 191] on icon at bounding box center [211, 192] width 13 height 13
click at [293, 189] on div at bounding box center [291, 192] width 130 height 21
click at [537, 221] on div "**********" at bounding box center [809, 235] width 1479 height 29
click at [106, 141] on link "Invite User" at bounding box center [99, 137] width 61 height 43
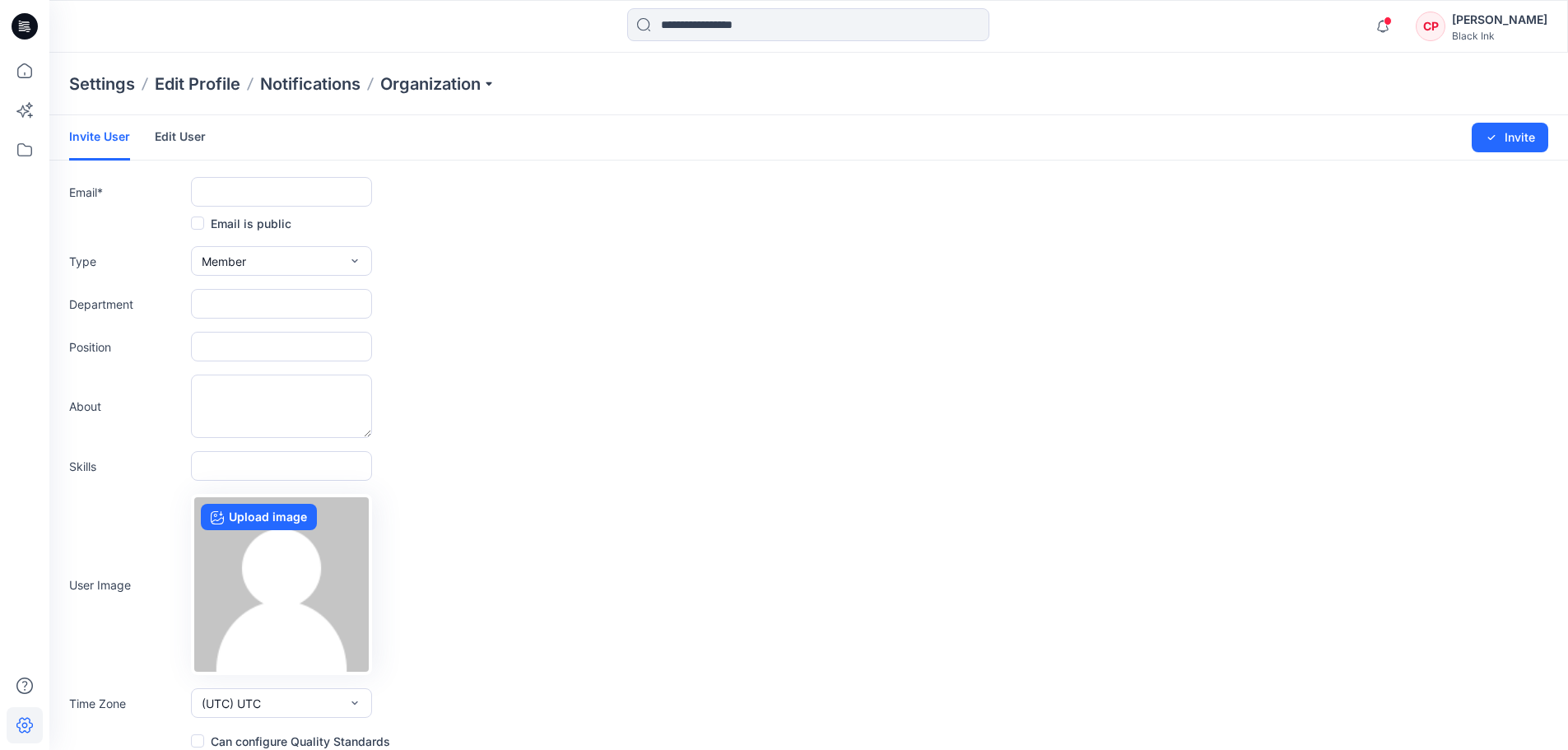
click at [190, 142] on link "Edit User" at bounding box center [179, 137] width 51 height 43
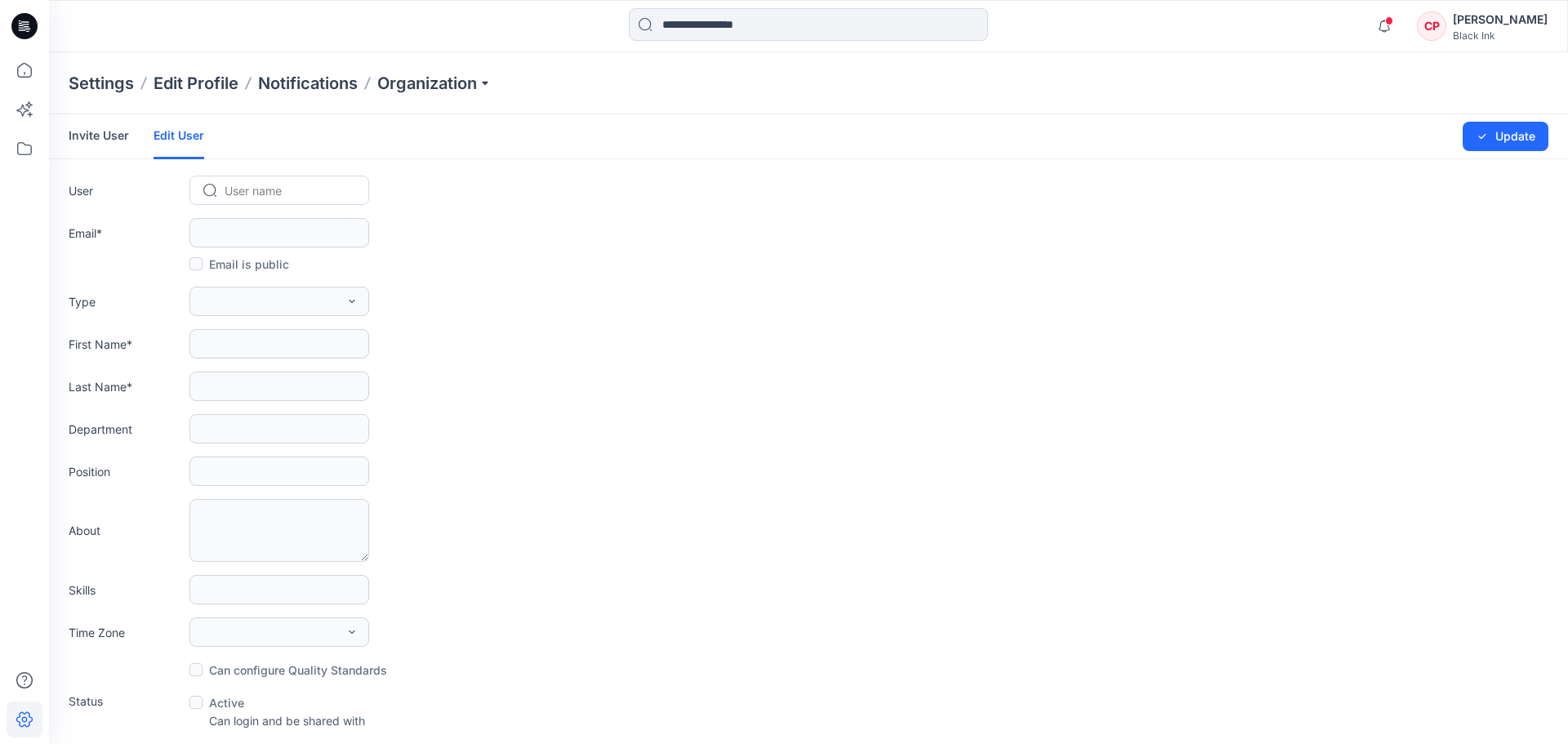
click at [234, 195] on div at bounding box center [289, 191] width 129 height 21
type input "******"
click at [259, 226] on span "[PERSON_NAME]" at bounding box center [273, 225] width 92 height 17
type input "**********"
type input "******"
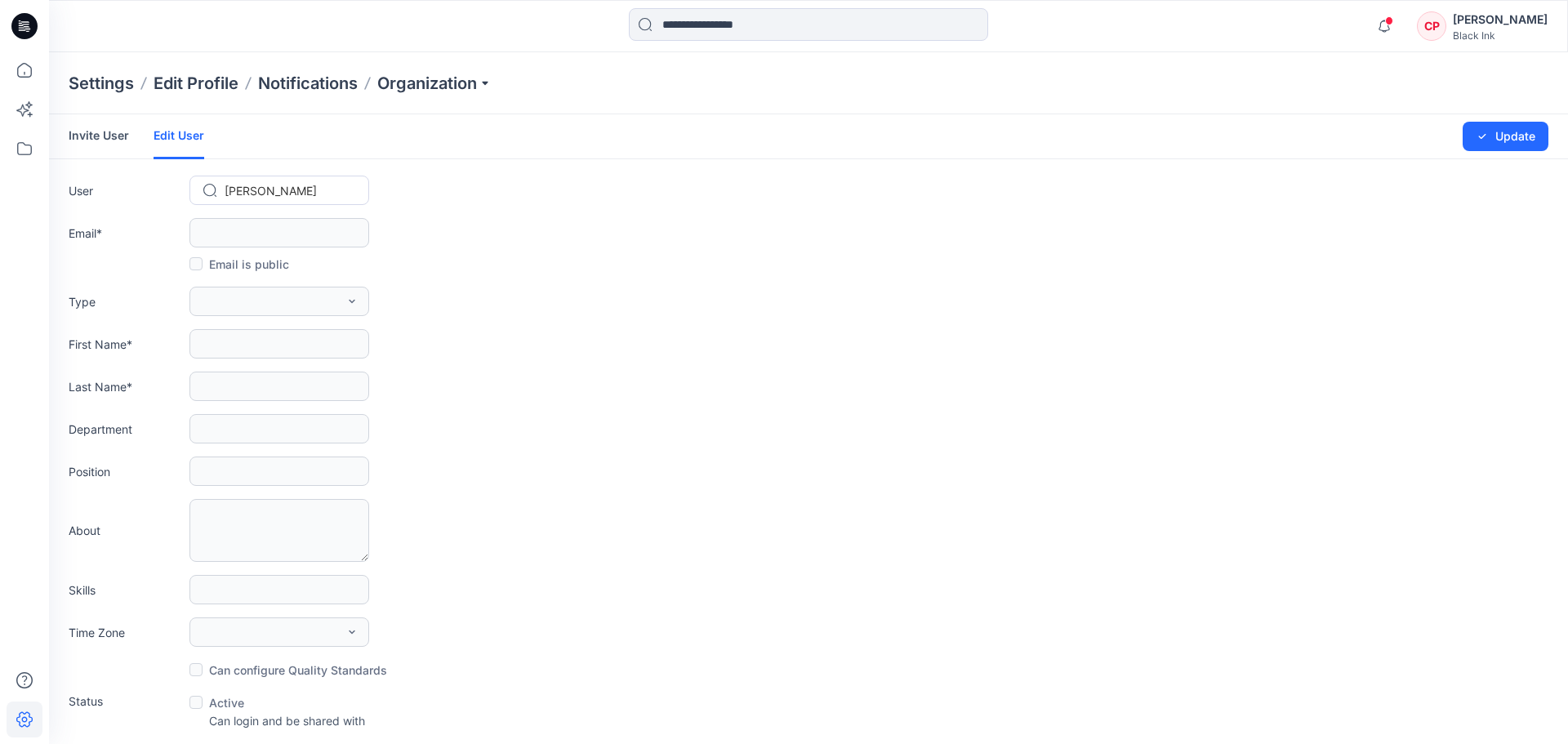
type input "******"
click at [285, 301] on button "Member" at bounding box center [279, 301] width 180 height 29
click at [273, 403] on button "Admin" at bounding box center [279, 404] width 173 height 33
click at [504, 324] on form "**********" at bounding box center [802, 549] width 1506 height 869
click at [107, 134] on link "Invite User" at bounding box center [98, 136] width 61 height 43
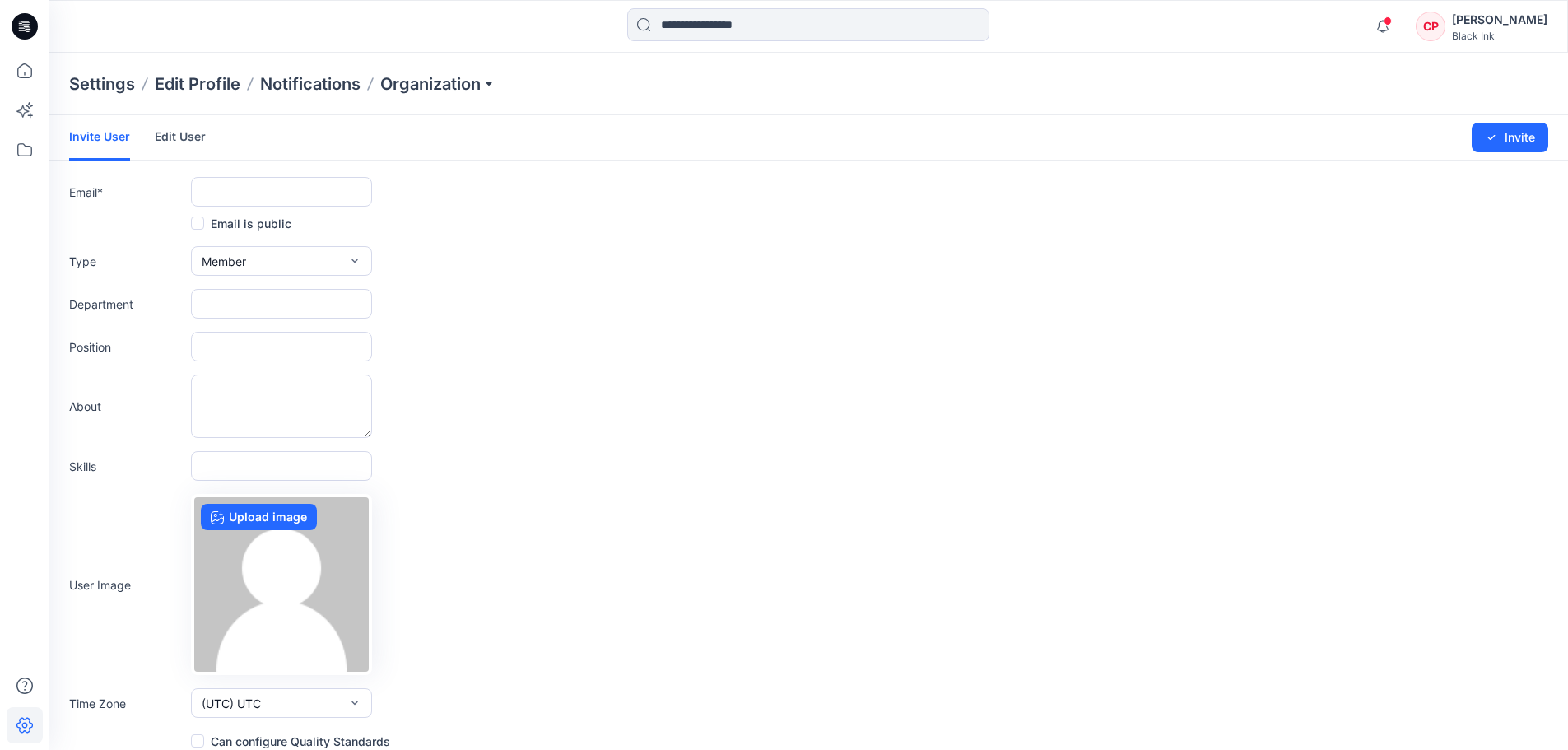
click at [187, 133] on link "Edit User" at bounding box center [179, 137] width 51 height 43
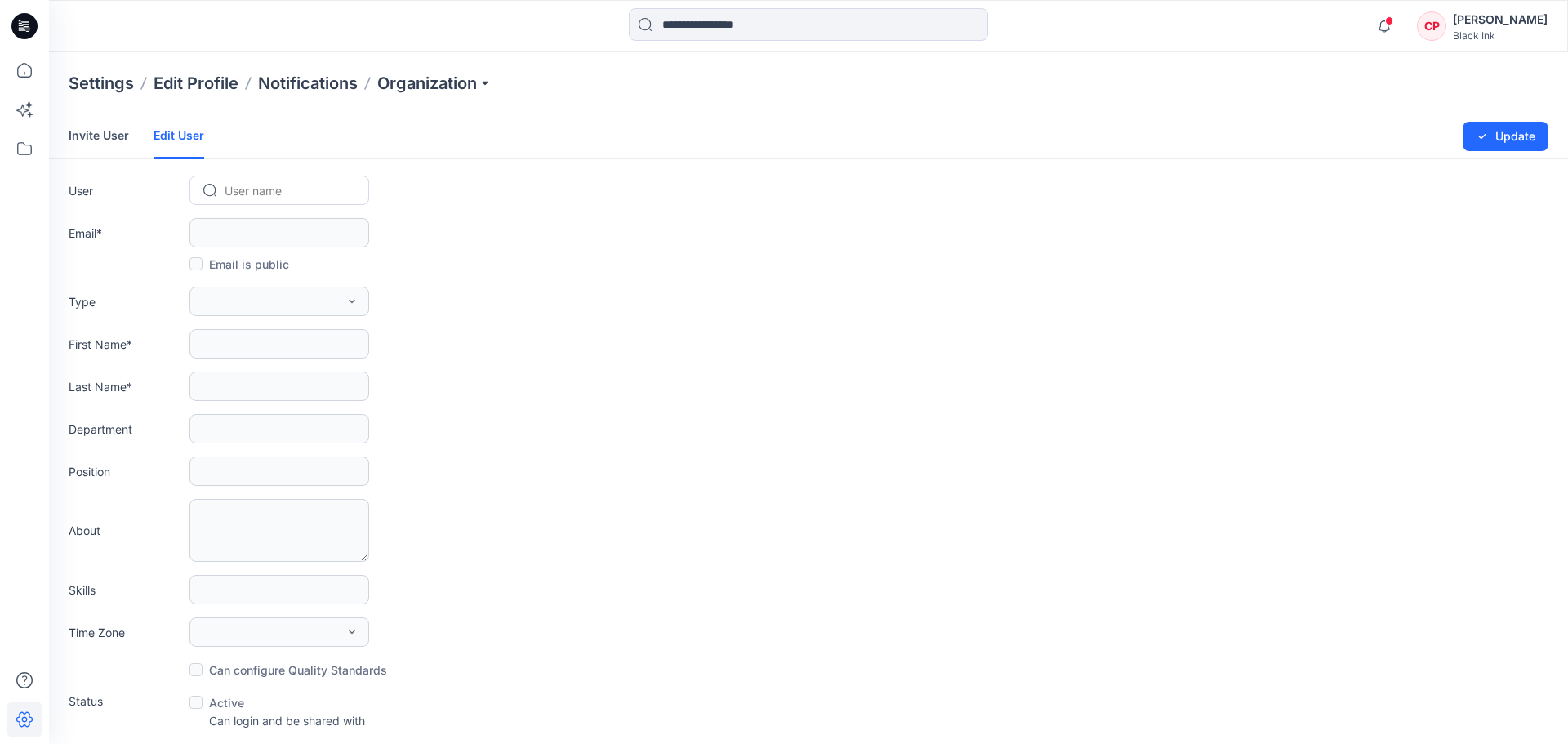
click at [230, 185] on div at bounding box center [289, 191] width 129 height 21
type input "****"
click at [230, 222] on span "[PERSON_NAME]" at bounding box center [273, 225] width 92 height 17
type input "**********"
type input "****"
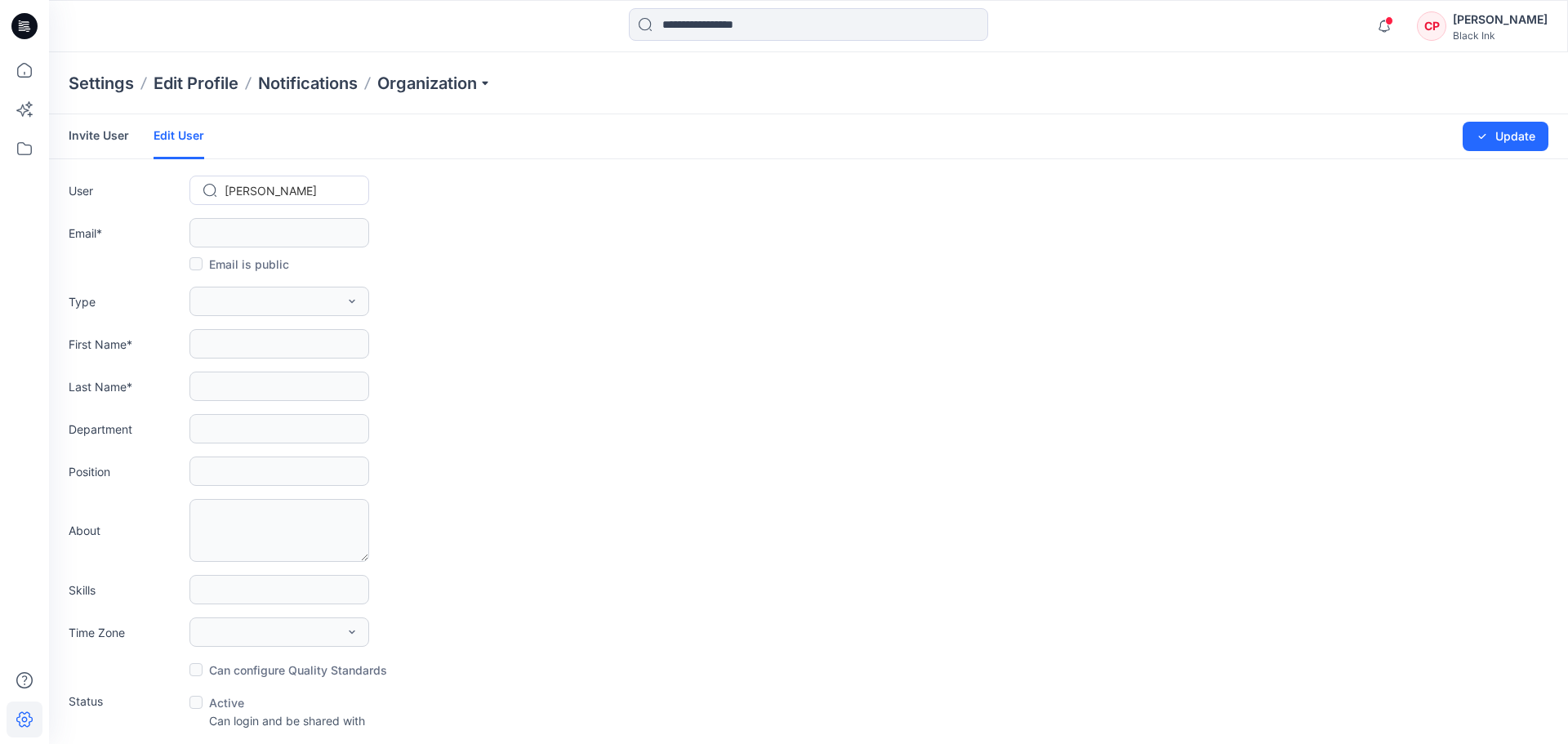
type input "****"
click at [820, 233] on div "**********" at bounding box center [802, 233] width 1468 height 29
click at [27, 29] on icon at bounding box center [27, 28] width 6 height 1
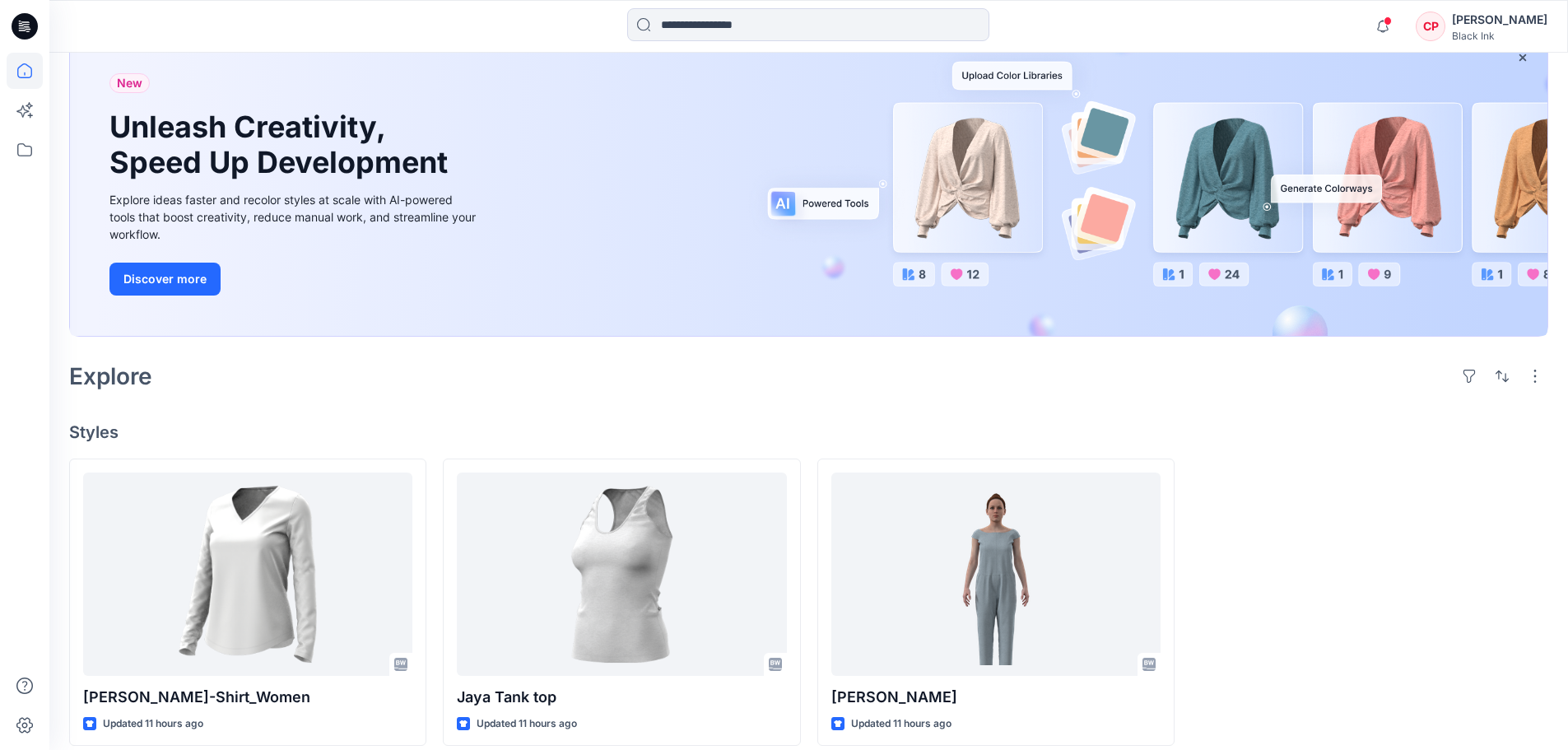
scroll to position [126, 0]
